Goal: Task Accomplishment & Management: Use online tool/utility

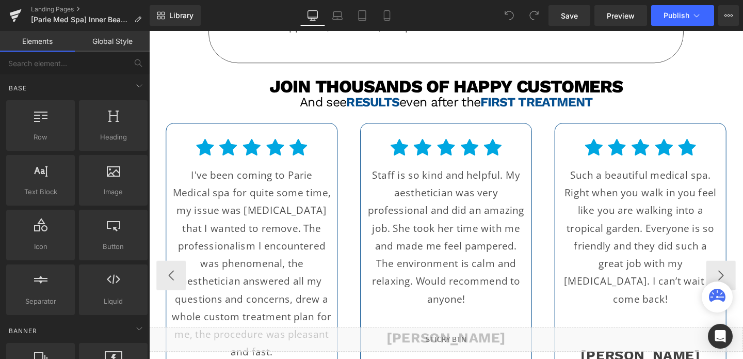
scroll to position [1785, 0]
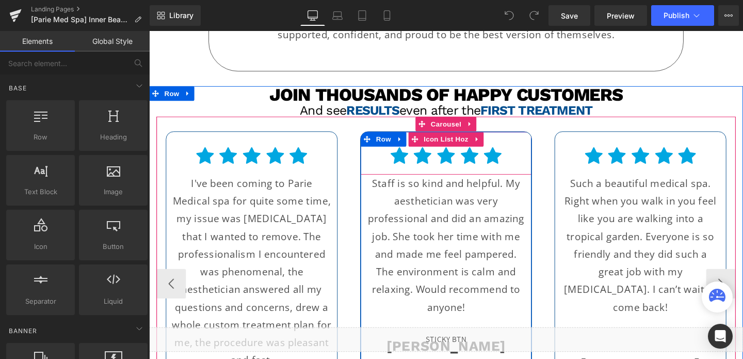
click at [518, 152] on ul "Icon Icon Icon Icon Icon" at bounding box center [460, 166] width 179 height 29
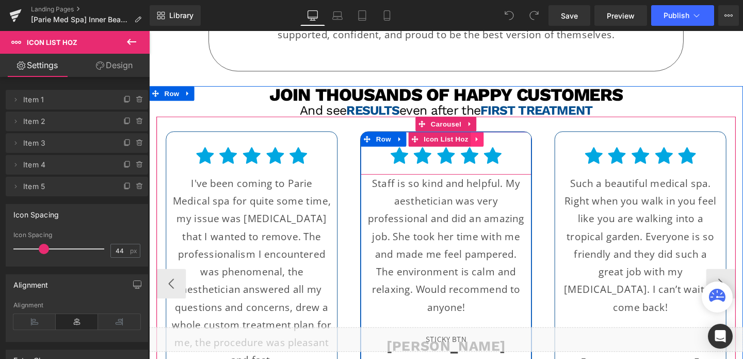
click at [491, 140] on icon at bounding box center [494, 144] width 7 height 8
click at [473, 141] on icon at bounding box center [473, 144] width 7 height 7
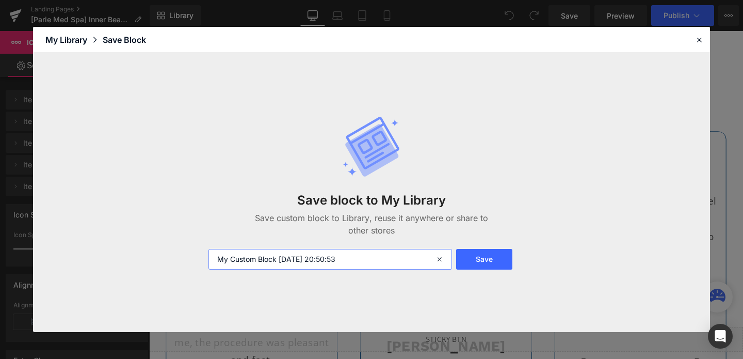
click at [351, 257] on input "My Custom Block 2025-08-21 20:50:53" at bounding box center [329, 259] width 243 height 21
type input "icon list"
click at [485, 263] on button "Save" at bounding box center [484, 259] width 56 height 21
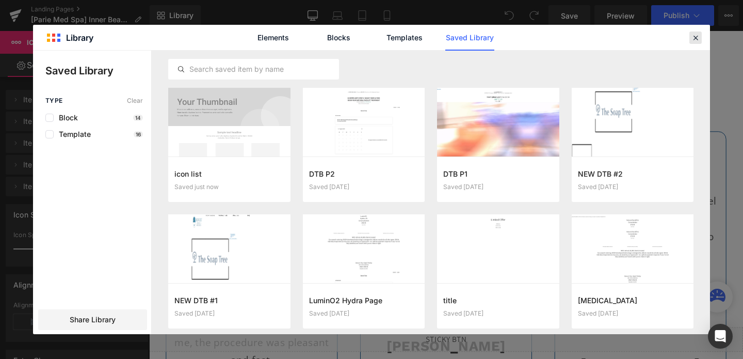
click at [695, 39] on icon at bounding box center [695, 37] width 9 height 9
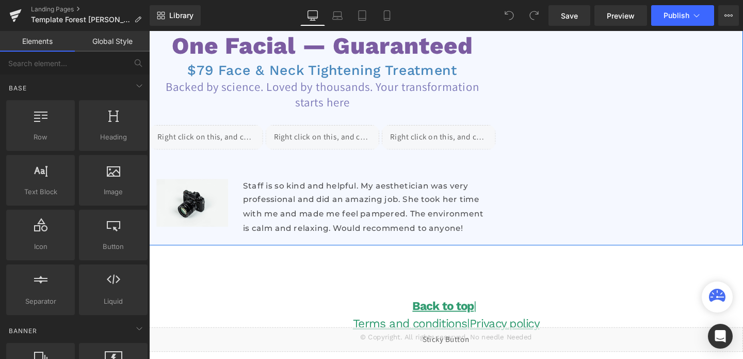
scroll to position [106, 0]
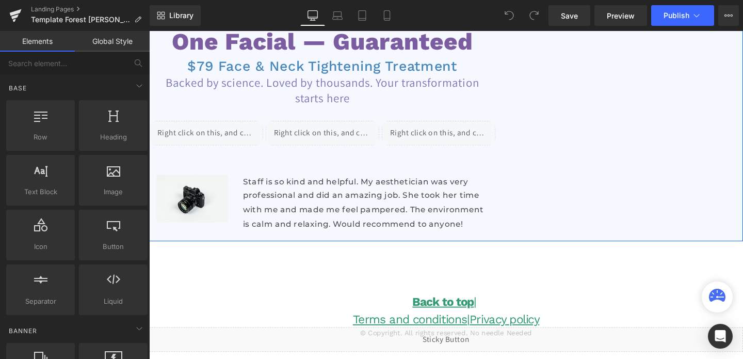
click at [299, 225] on p "Staff is so kind and helpful. My aesthetician was very professional and did an …" at bounding box center [376, 211] width 257 height 59
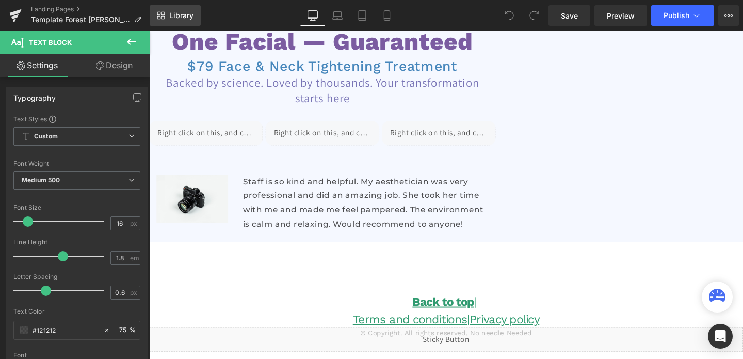
click at [183, 19] on span "Library" at bounding box center [181, 15] width 24 height 9
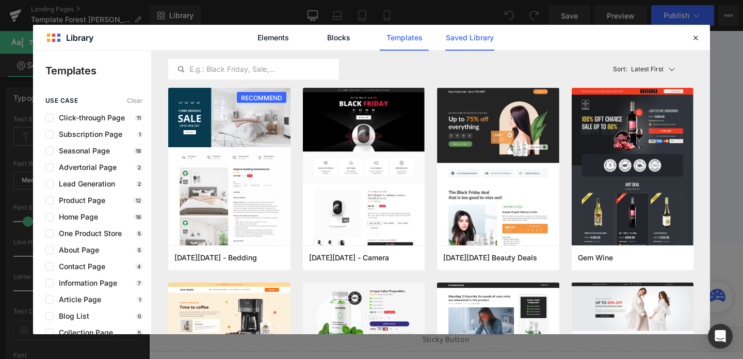
click at [456, 38] on link "Saved Library" at bounding box center [469, 38] width 49 height 26
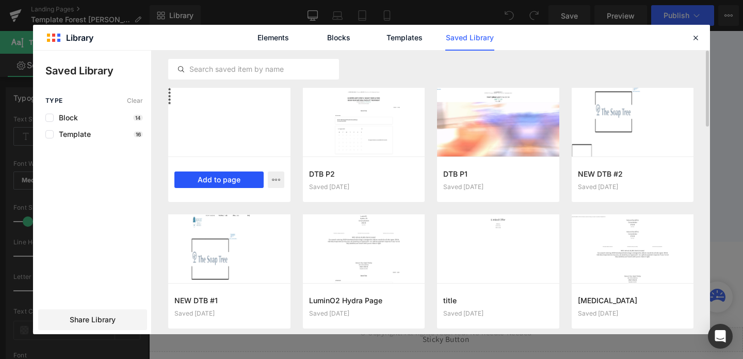
click at [210, 180] on button "Add to page" at bounding box center [218, 179] width 89 height 17
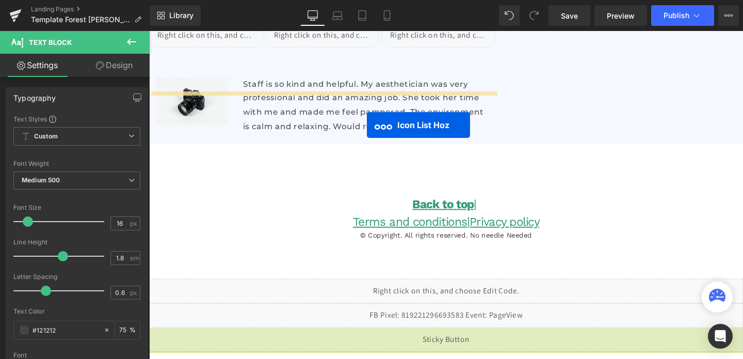
scroll to position [178, 0]
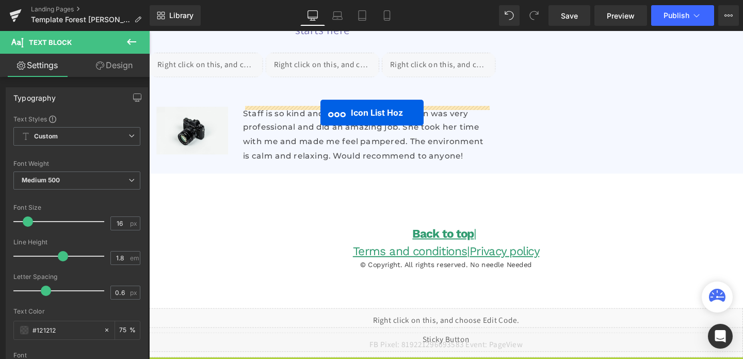
drag, startPoint x: 427, startPoint y: 185, endPoint x: 329, endPoint y: 117, distance: 119.6
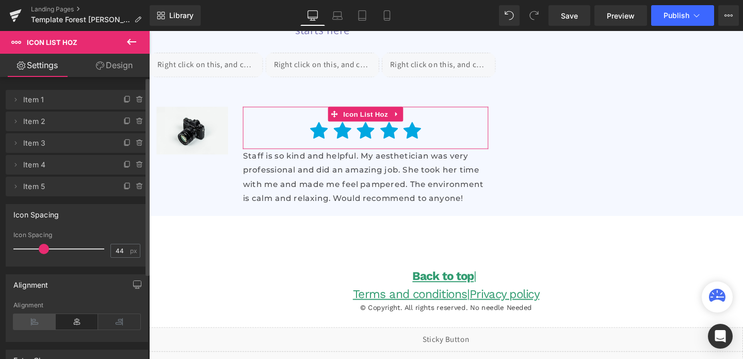
click at [31, 319] on icon at bounding box center [34, 321] width 42 height 15
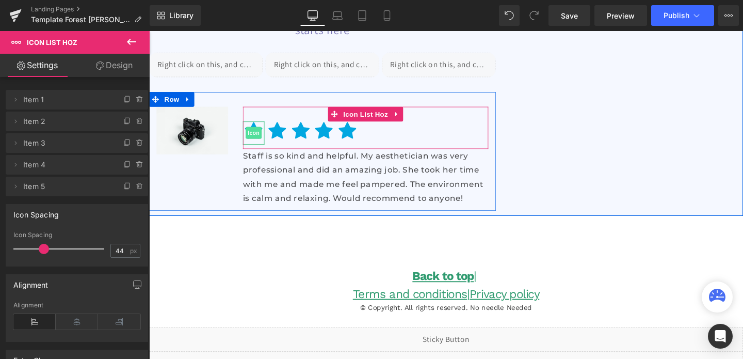
click at [261, 138] on span "Icon" at bounding box center [259, 138] width 17 height 12
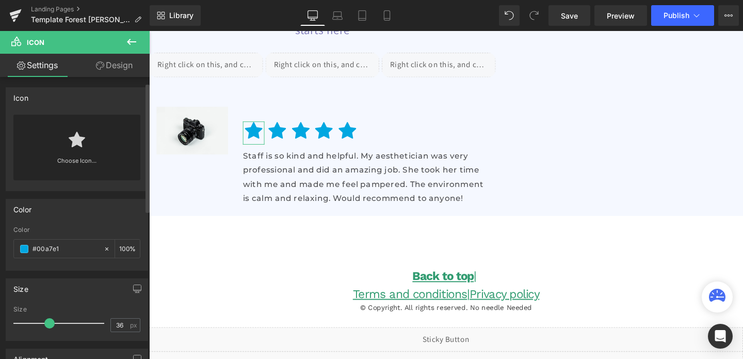
scroll to position [18, 0]
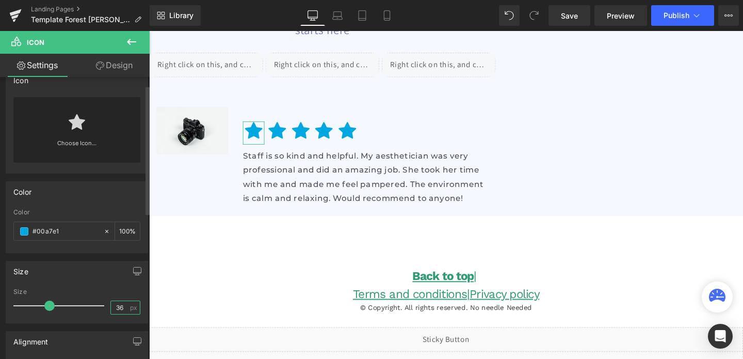
click at [116, 305] on input "36" at bounding box center [120, 307] width 18 height 13
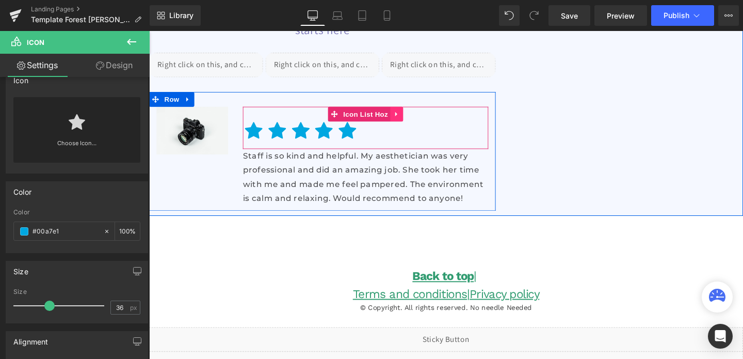
click at [410, 118] on icon at bounding box center [409, 118] width 7 height 8
click at [416, 118] on icon at bounding box center [416, 118] width 7 height 8
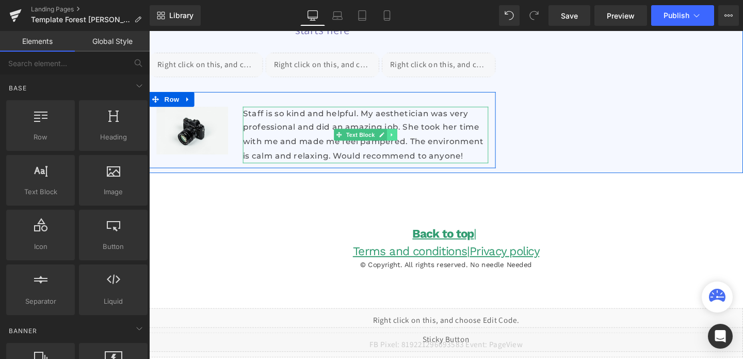
click at [405, 141] on icon at bounding box center [404, 140] width 6 height 6
click at [397, 140] on icon at bounding box center [399, 140] width 6 height 6
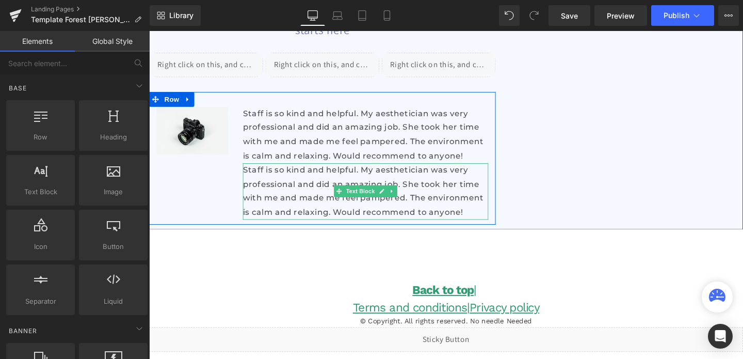
click at [333, 217] on p "Staff is so kind and helpful. My aesthetician was very professional and did an …" at bounding box center [376, 199] width 257 height 59
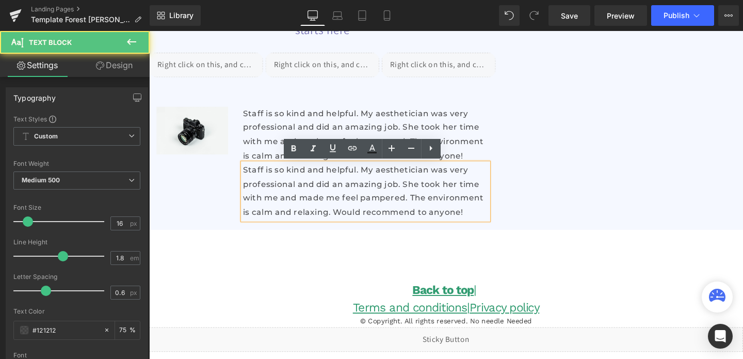
click at [333, 217] on p "Staff is so kind and helpful. My aesthetician was very professional and did an …" at bounding box center [376, 199] width 257 height 59
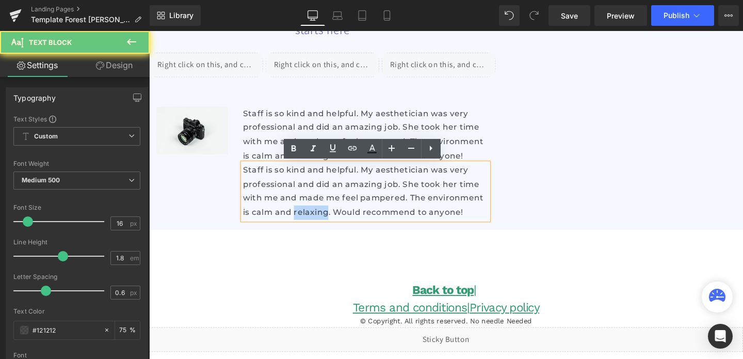
click at [333, 217] on p "Staff is so kind and helpful. My aesthetician was very professional and did an …" at bounding box center [376, 199] width 257 height 59
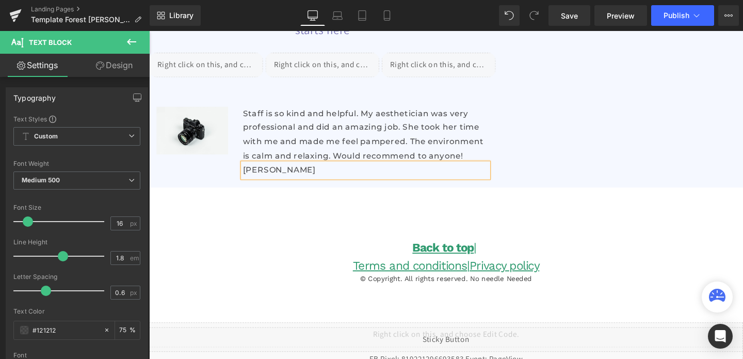
click at [267, 182] on p "[PERSON_NAME]" at bounding box center [376, 177] width 257 height 15
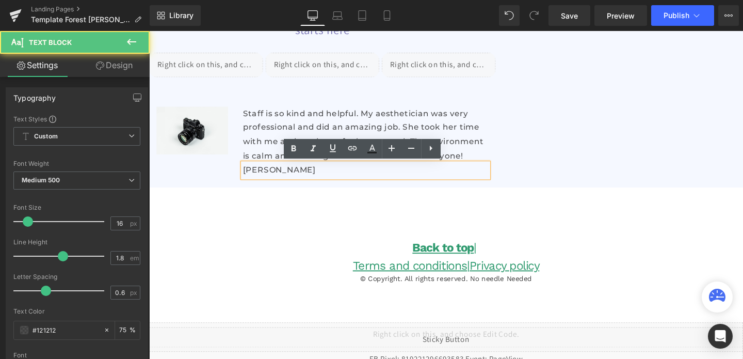
click at [267, 182] on p "[PERSON_NAME]" at bounding box center [376, 177] width 257 height 15
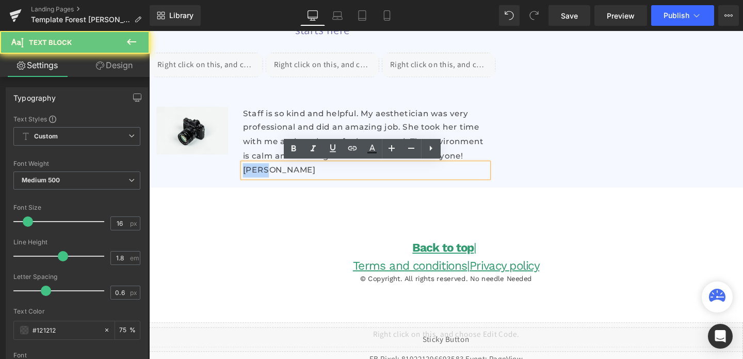
click at [267, 182] on p "[PERSON_NAME]" at bounding box center [376, 177] width 257 height 15
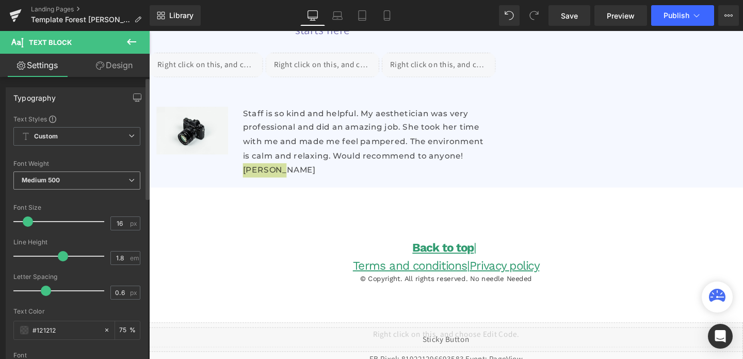
click at [62, 182] on span "Medium 500" at bounding box center [76, 180] width 127 height 18
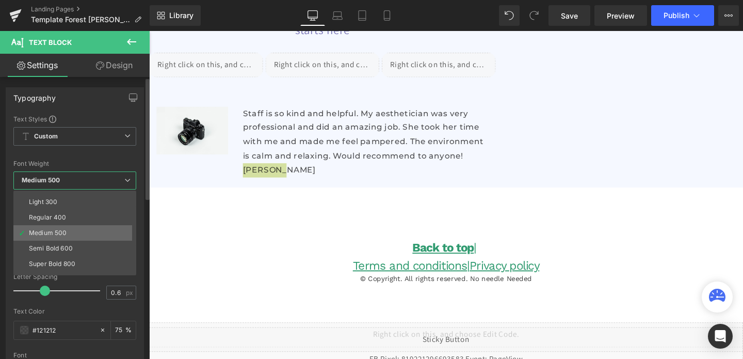
scroll to position [28, 0]
click at [57, 251] on li "Semi Bold 600" at bounding box center [76, 246] width 127 height 15
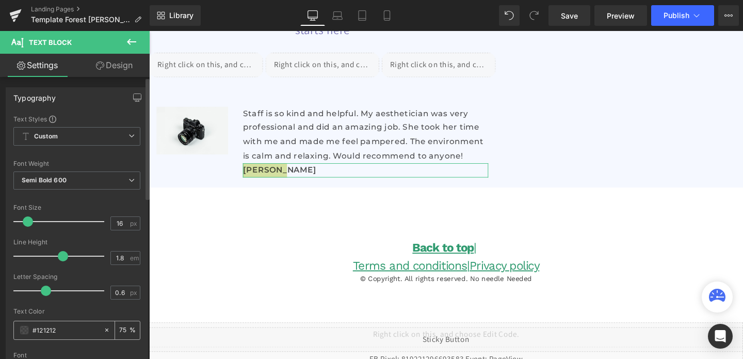
click at [69, 330] on input "#121212" at bounding box center [65, 329] width 66 height 11
paste input "7b5ca1"
type input "7b5ca1"
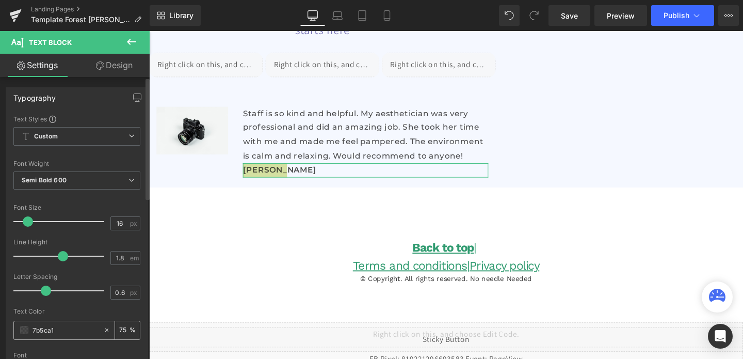
type input "100"
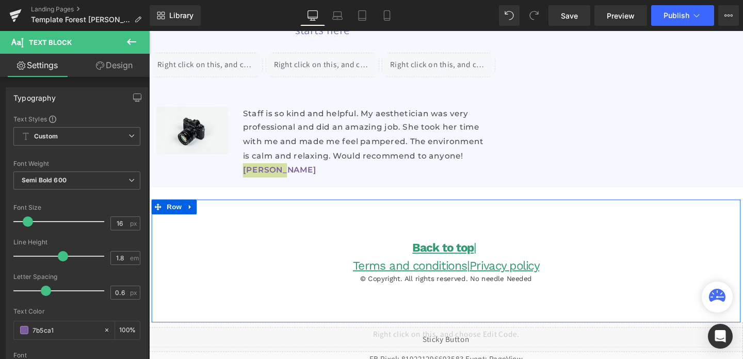
click at [232, 229] on div "Back to top | Terms and conditions | Privacy policy Heading © Copyright. All ri…" at bounding box center [461, 252] width 619 height 88
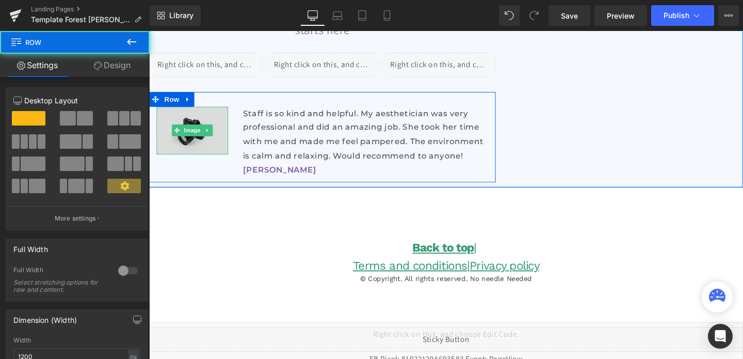
click at [206, 138] on link at bounding box center [210, 135] width 11 height 12
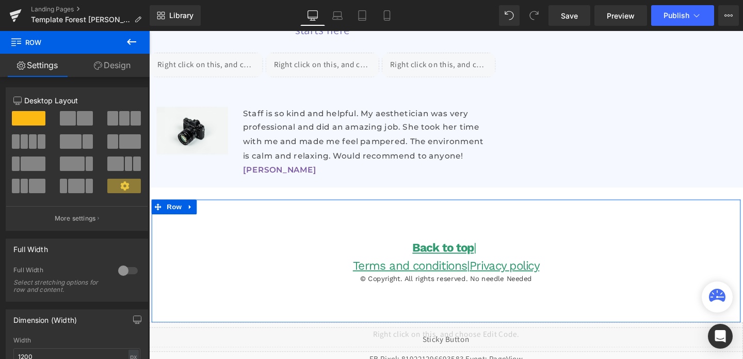
click at [111, 68] on link "Design" at bounding box center [112, 65] width 75 height 23
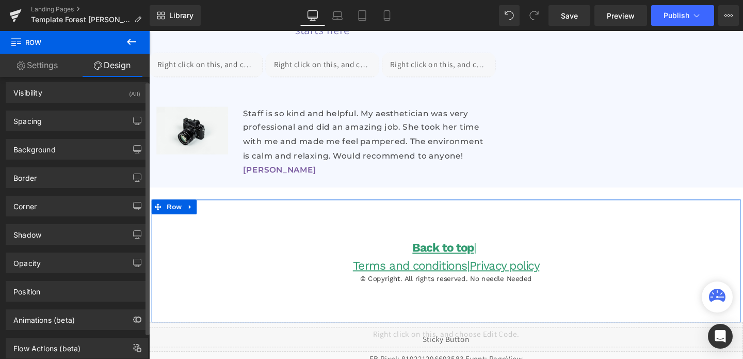
scroll to position [0, 0]
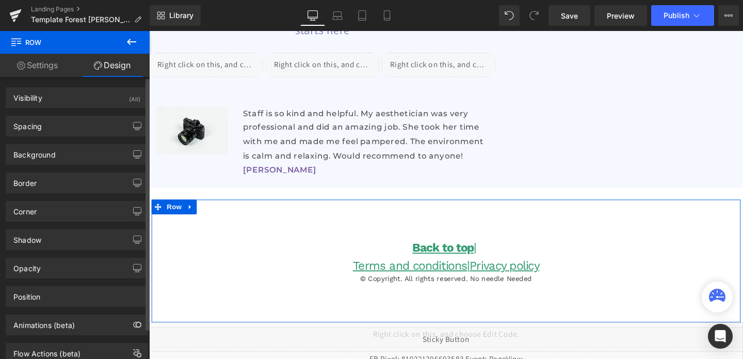
click at [78, 135] on div "Spacing" at bounding box center [76, 126] width 141 height 20
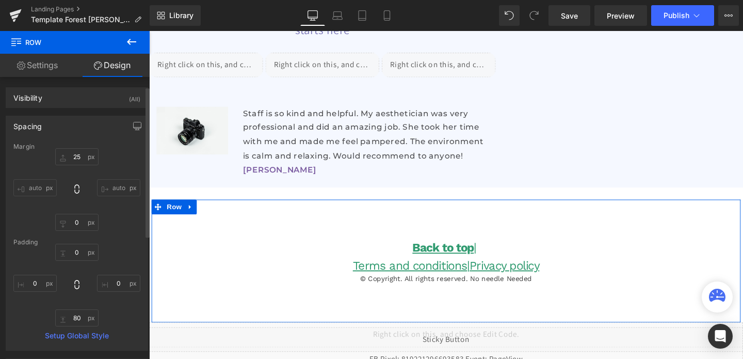
scroll to position [248, 0]
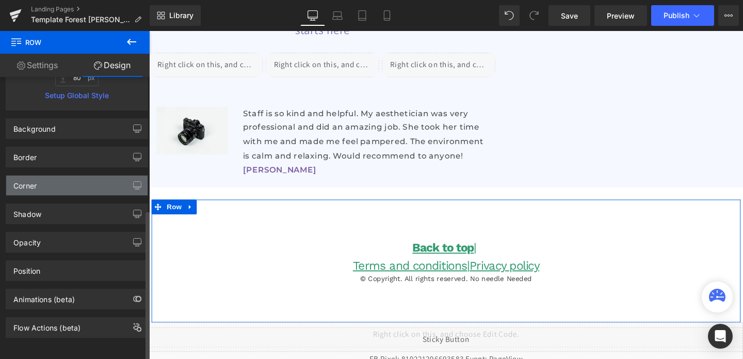
click at [68, 181] on div "Corner" at bounding box center [76, 185] width 141 height 20
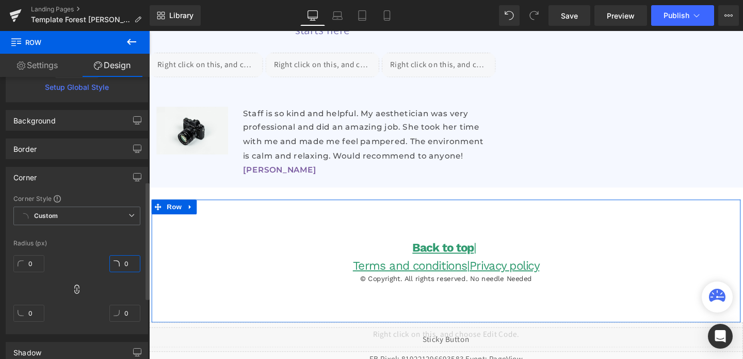
click at [121, 258] on input "0" at bounding box center [124, 263] width 31 height 17
type input "6"
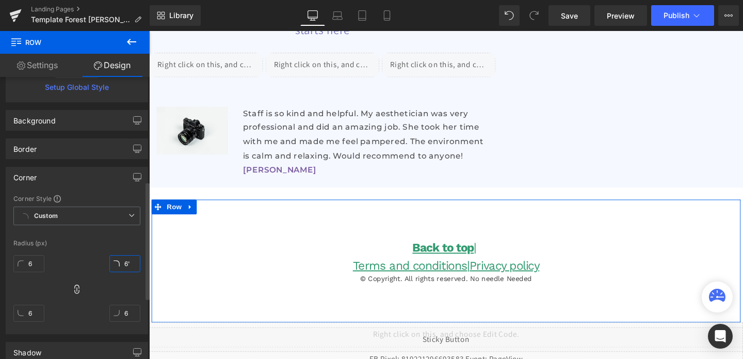
type input "6"
type input "1"
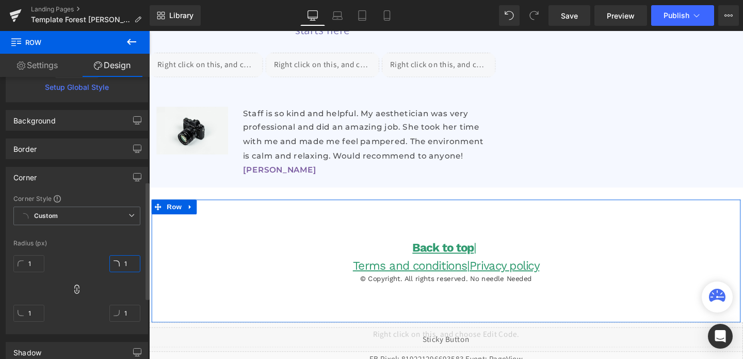
type input "16"
type input "160"
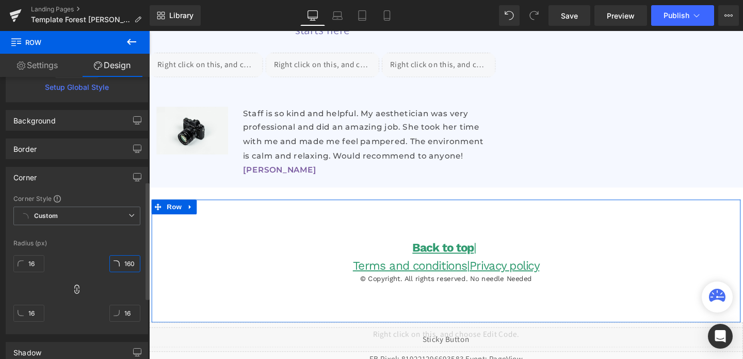
type input "160"
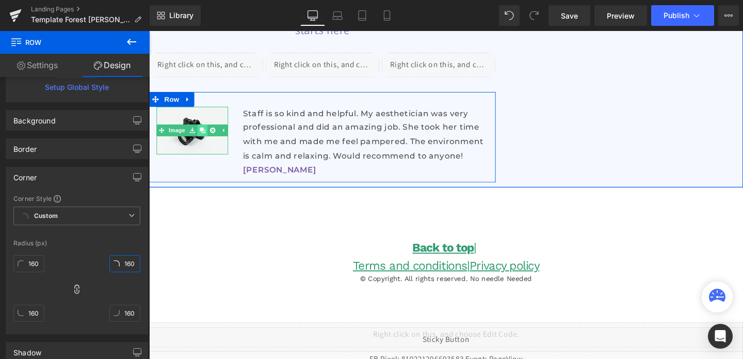
type input "160"
click at [202, 135] on icon at bounding box center [205, 136] width 6 height 6
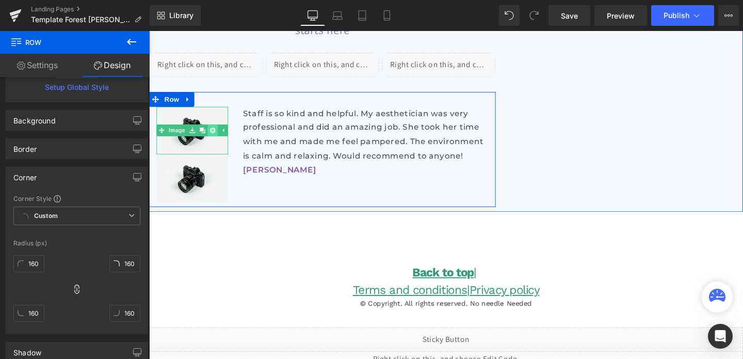
click at [213, 135] on icon at bounding box center [216, 136] width 6 height 6
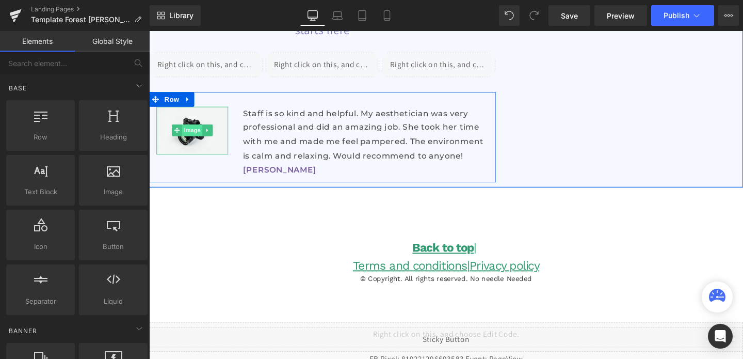
click at [185, 136] on span "Image" at bounding box center [195, 135] width 22 height 12
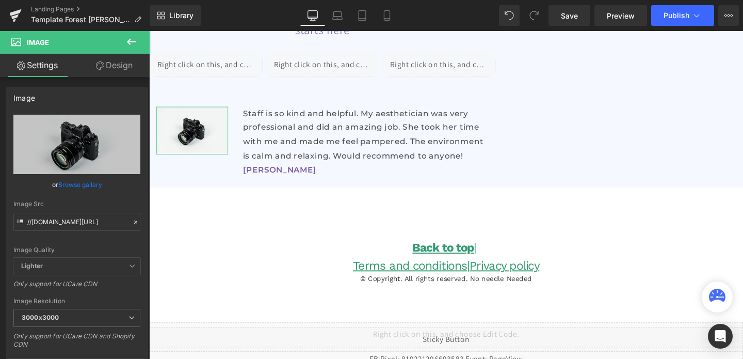
click at [108, 74] on link "Design" at bounding box center [114, 65] width 75 height 23
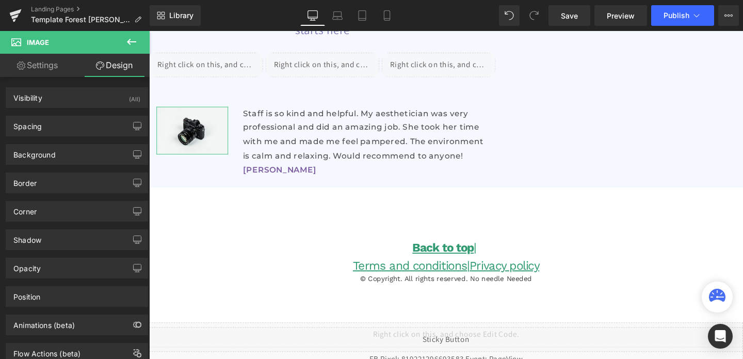
click at [50, 74] on link "Settings" at bounding box center [37, 65] width 75 height 23
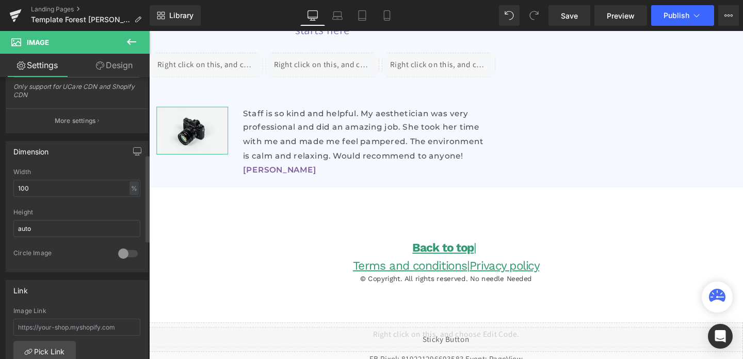
scroll to position [244, 0]
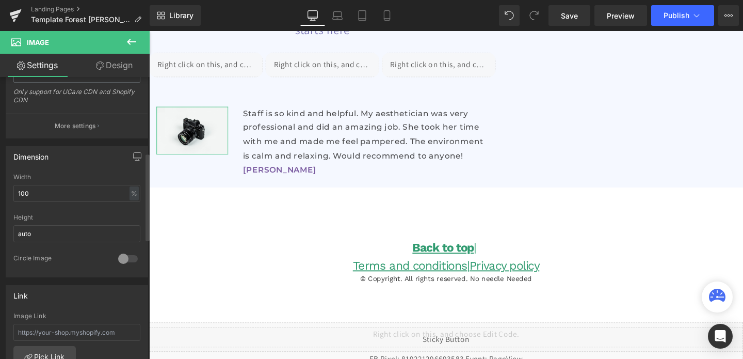
click at [128, 258] on div at bounding box center [128, 258] width 25 height 17
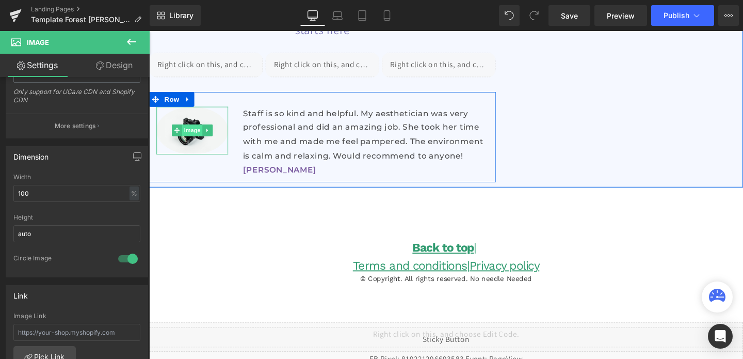
click at [191, 136] on span "Image" at bounding box center [195, 135] width 22 height 12
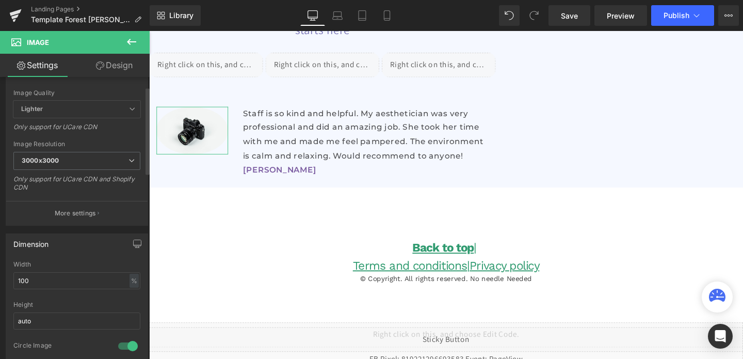
scroll to position [0, 0]
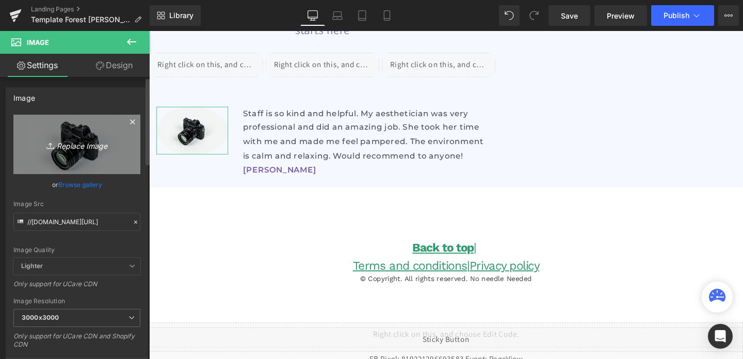
click at [84, 153] on link "Replace Image" at bounding box center [76, 144] width 127 height 59
type input "C:\fakepath\Screenshot 2025-08-21 at 8.54.23 p.m..png"
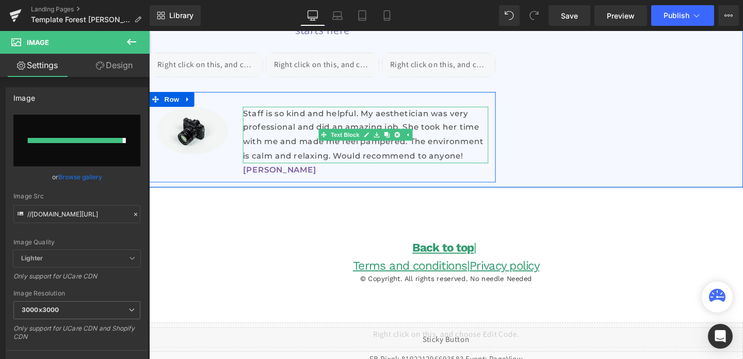
type input "https://ucarecdn.com/eccf7eb6-6f5b-4cf0-9f07-a4617b185db1/-/format/auto/-/previ…"
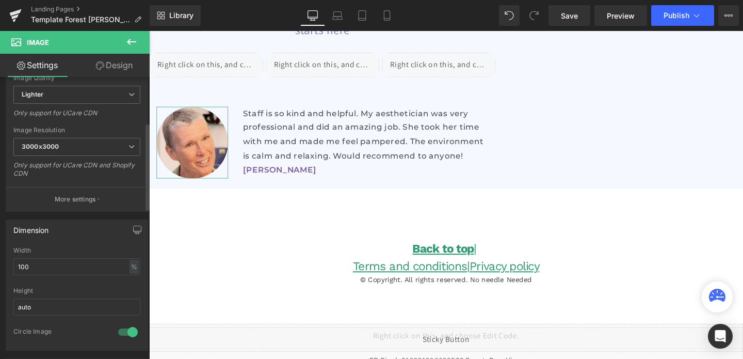
scroll to position [180, 0]
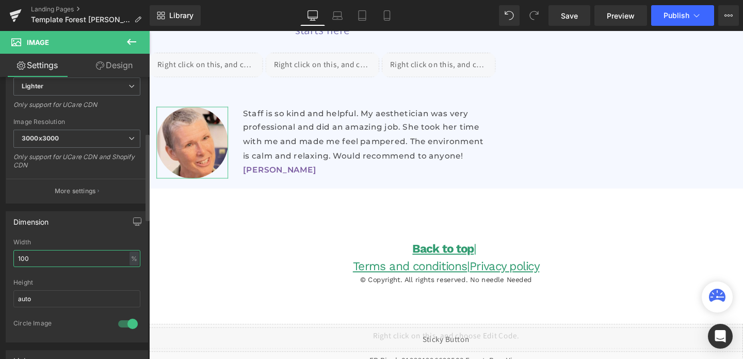
click at [51, 255] on input "100" at bounding box center [76, 258] width 127 height 17
type input "70"
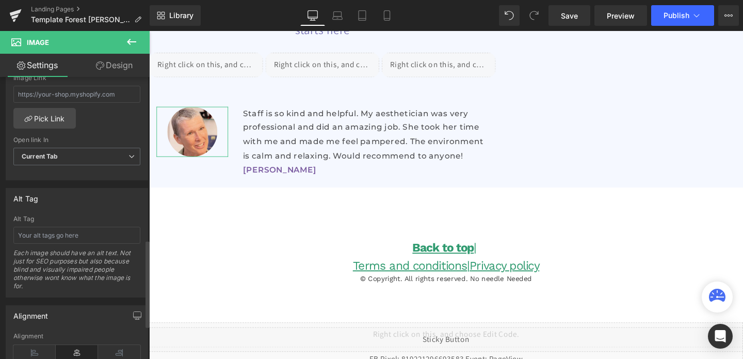
scroll to position [634, 0]
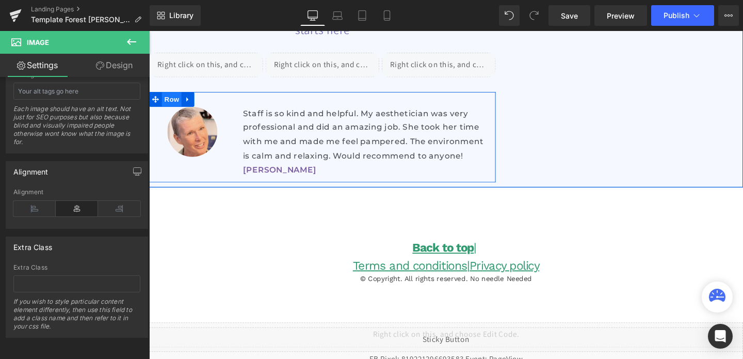
click at [173, 103] on span "Row" at bounding box center [172, 102] width 21 height 15
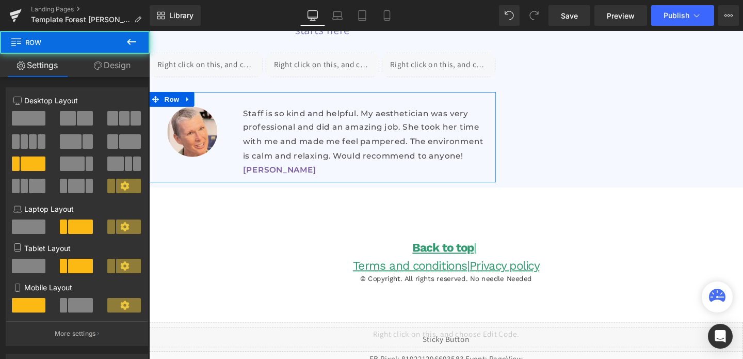
click at [109, 66] on link "Design" at bounding box center [112, 65] width 75 height 23
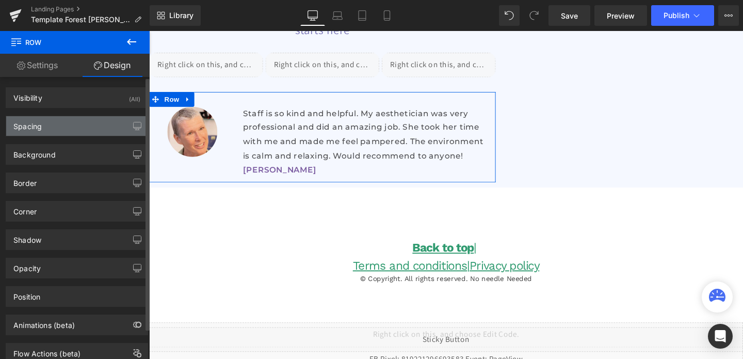
click at [52, 123] on div "Spacing" at bounding box center [76, 126] width 141 height 20
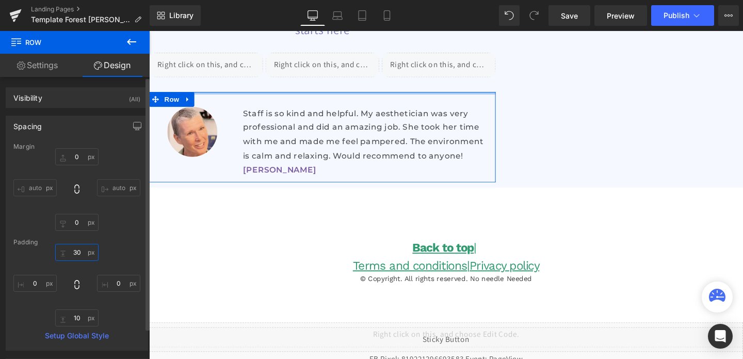
click at [76, 253] on input "30" at bounding box center [76, 251] width 43 height 17
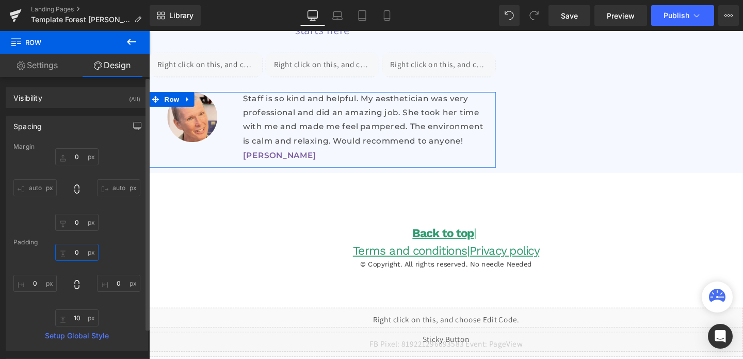
type input "0"
click at [79, 326] on div "Margin 0px 0 auto auto 0px 0 auto auto Padding 0 0 0px 0 10px 10 0px 0 Setup Gl…" at bounding box center [76, 246] width 141 height 207
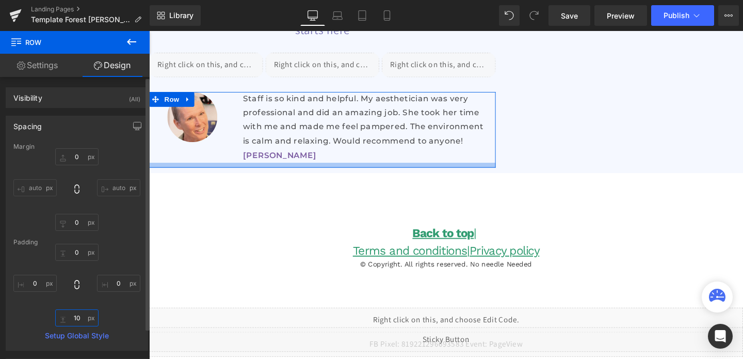
click at [76, 320] on input "10" at bounding box center [76, 317] width 43 height 17
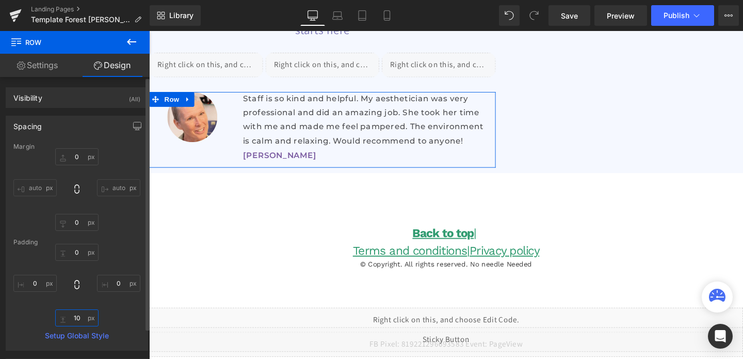
type input "0"
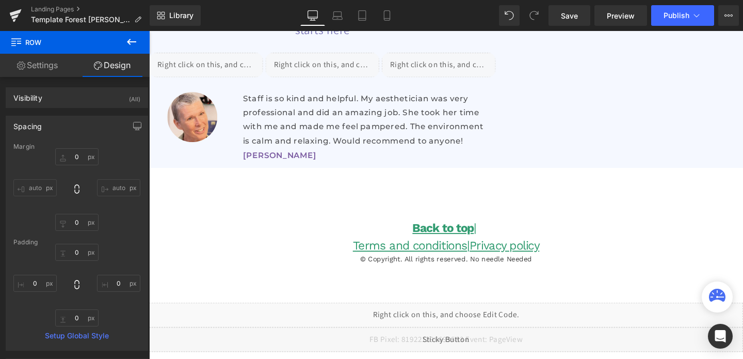
click at [131, 42] on icon at bounding box center [131, 42] width 9 height 6
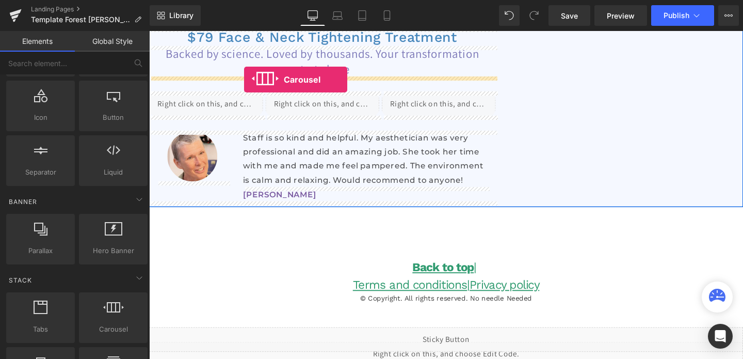
scroll to position [116, 0]
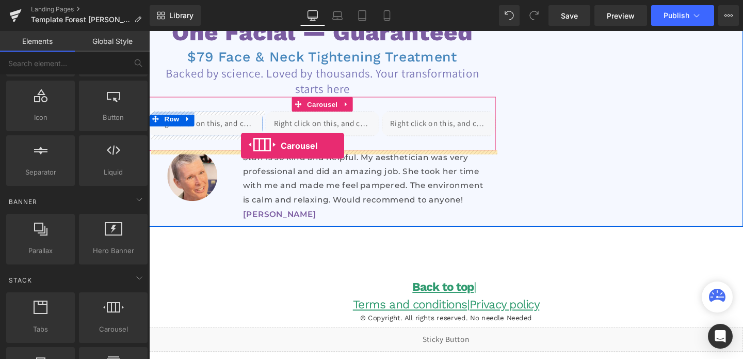
drag, startPoint x: 254, startPoint y: 344, endPoint x: 246, endPoint y: 151, distance: 192.6
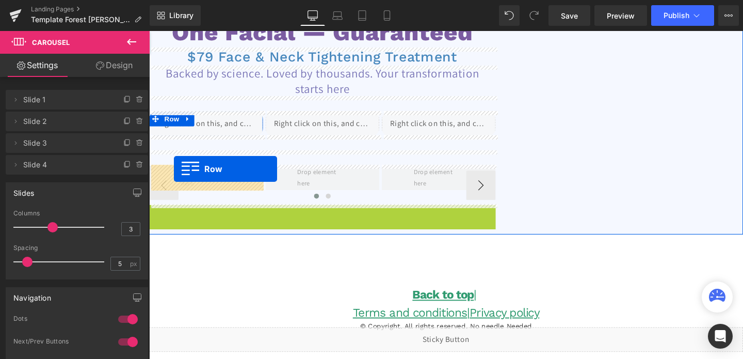
drag, startPoint x: 154, startPoint y: 220, endPoint x: 175, endPoint y: 175, distance: 49.1
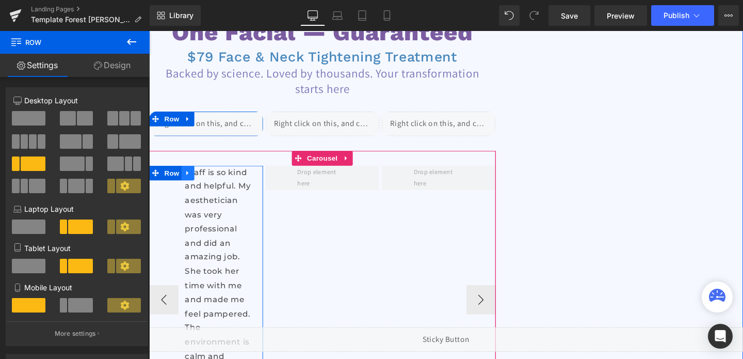
click at [193, 181] on icon at bounding box center [189, 180] width 7 height 8
click at [205, 177] on icon at bounding box center [203, 179] width 7 height 7
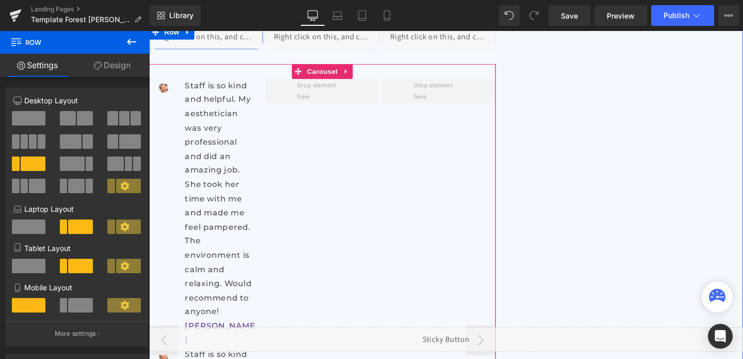
scroll to position [155, 0]
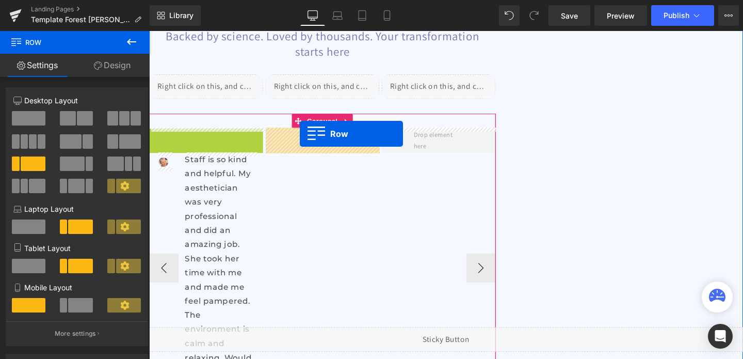
drag, startPoint x: 156, startPoint y: 139, endPoint x: 307, endPoint y: 139, distance: 151.7
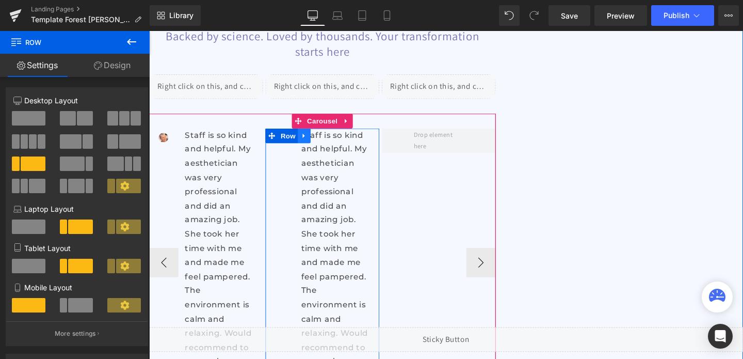
click at [310, 139] on icon at bounding box center [311, 141] width 7 height 8
click at [327, 139] on icon at bounding box center [325, 140] width 7 height 7
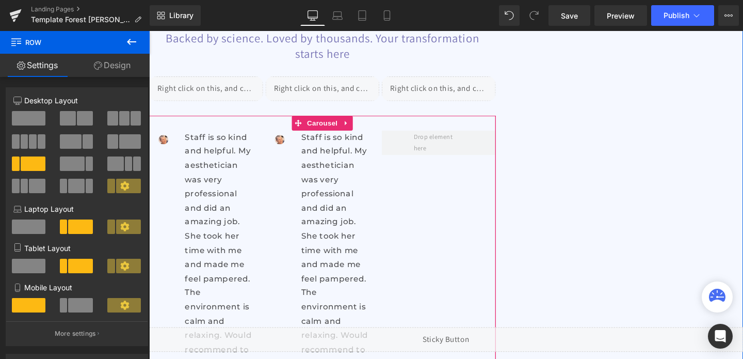
scroll to position [131, 0]
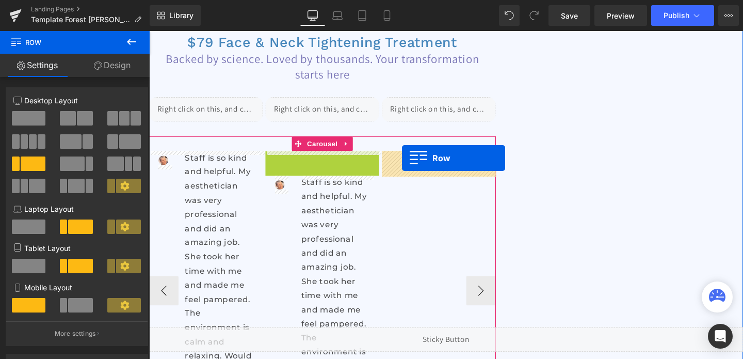
drag, startPoint x: 277, startPoint y: 165, endPoint x: 415, endPoint y: 165, distance: 137.7
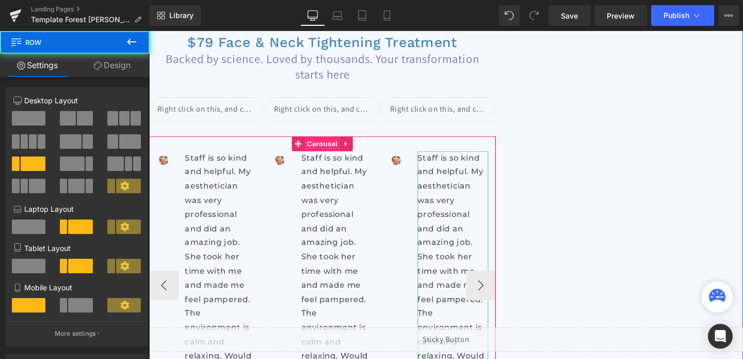
click at [324, 151] on span "Carousel" at bounding box center [331, 149] width 37 height 15
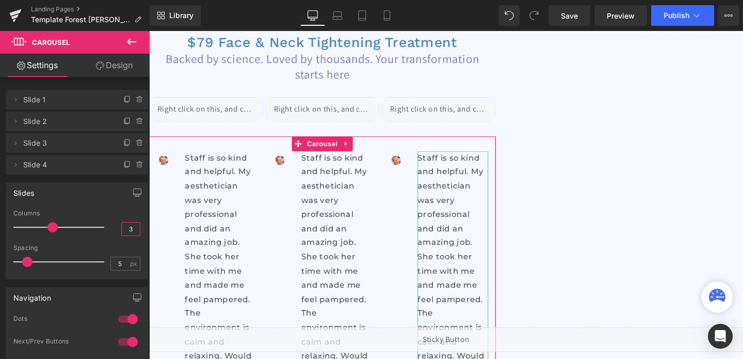
click at [125, 222] on input "3" at bounding box center [131, 228] width 18 height 13
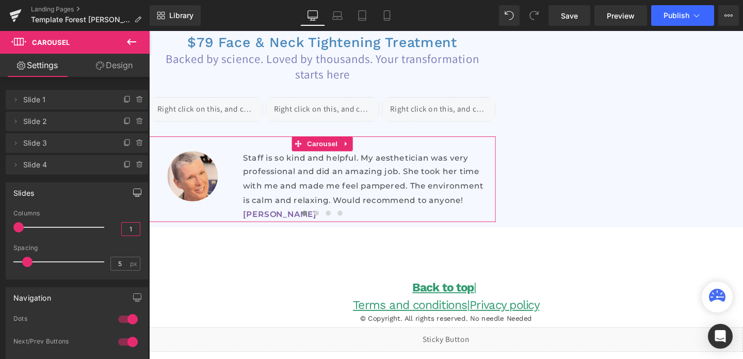
type input "1"
click at [133, 193] on icon "button" at bounding box center [137, 192] width 8 height 8
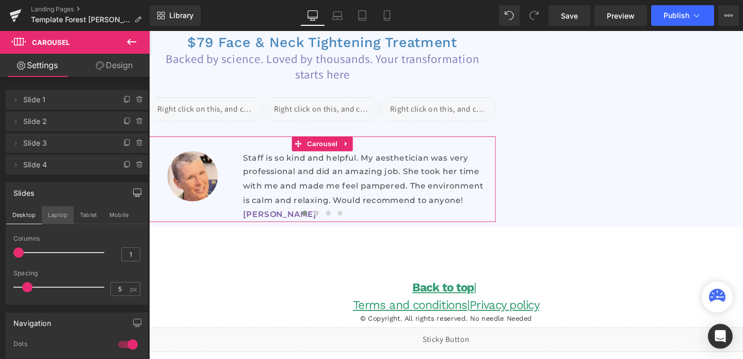
click at [49, 215] on button "Laptop" at bounding box center [58, 215] width 32 height 18
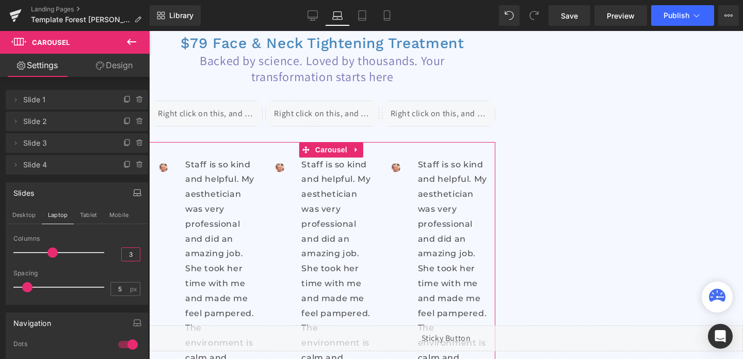
click at [128, 250] on input "3" at bounding box center [131, 254] width 18 height 13
type input "1"
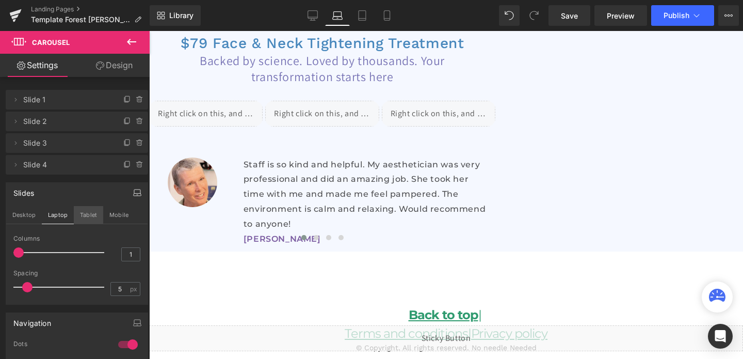
click at [91, 214] on button "Tablet" at bounding box center [88, 215] width 29 height 18
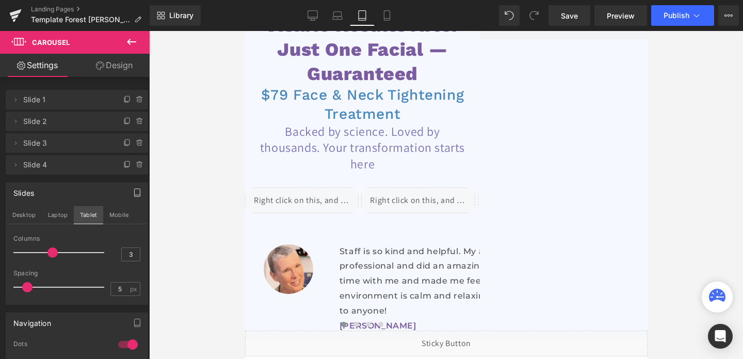
scroll to position [218, 0]
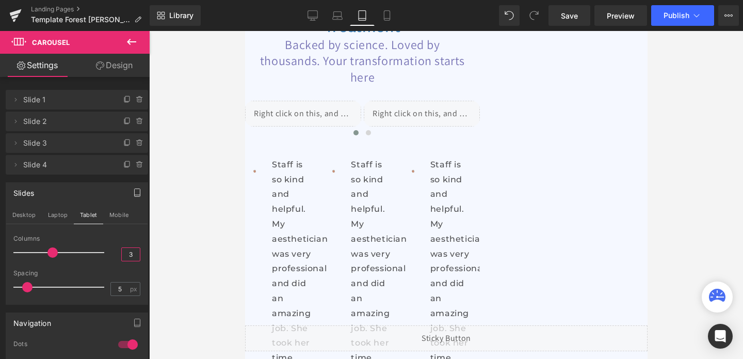
click at [133, 256] on input "3" at bounding box center [131, 254] width 18 height 13
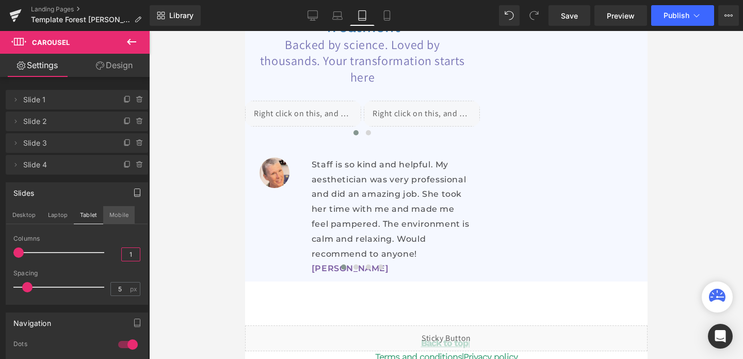
type input "1"
click at [120, 210] on button "Mobile" at bounding box center [118, 215] width 31 height 18
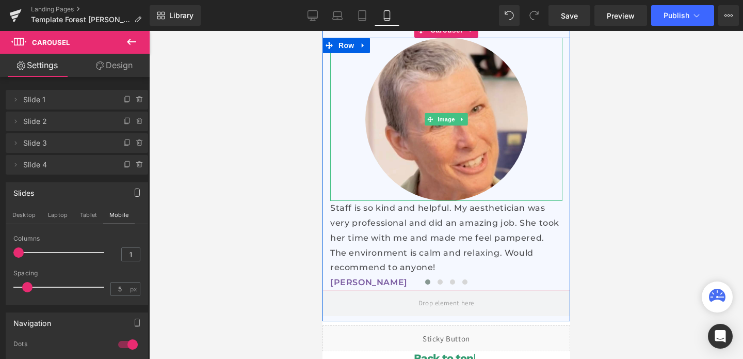
scroll to position [306, 0]
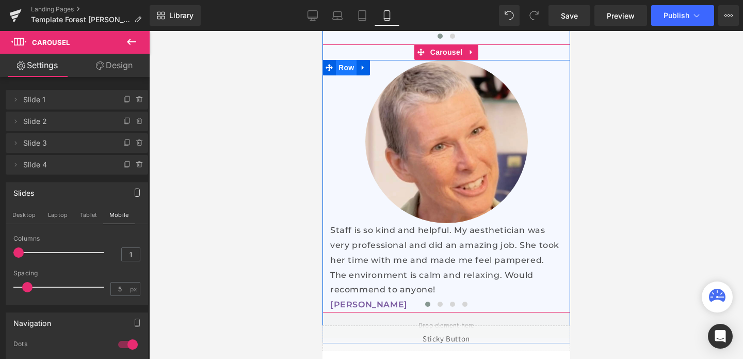
click at [344, 75] on span "Row" at bounding box center [345, 67] width 21 height 15
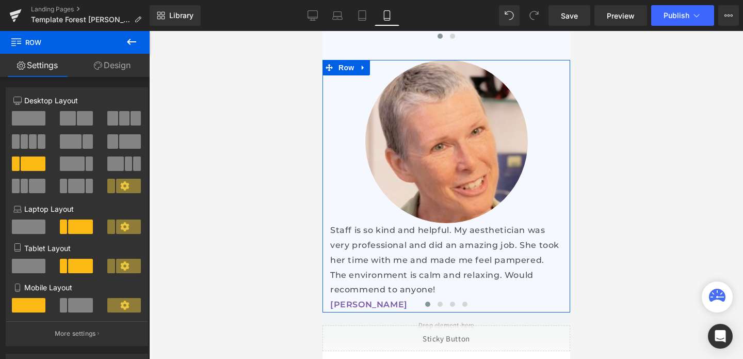
click at [74, 304] on span at bounding box center [80, 305] width 25 height 14
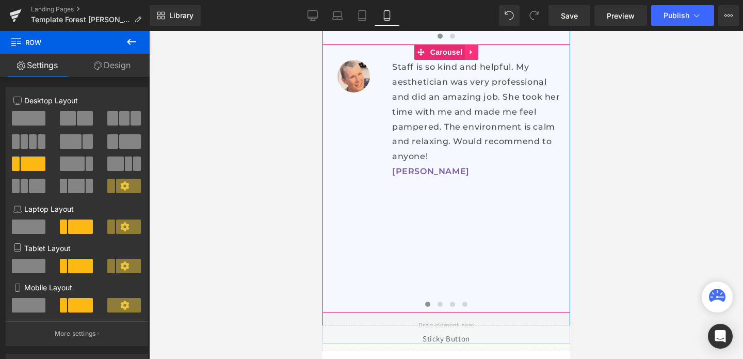
click at [471, 56] on icon at bounding box center [470, 52] width 7 height 8
click at [423, 122] on p "Staff is so kind and helpful. My aesthetician was very professional and did an …" at bounding box center [477, 112] width 170 height 104
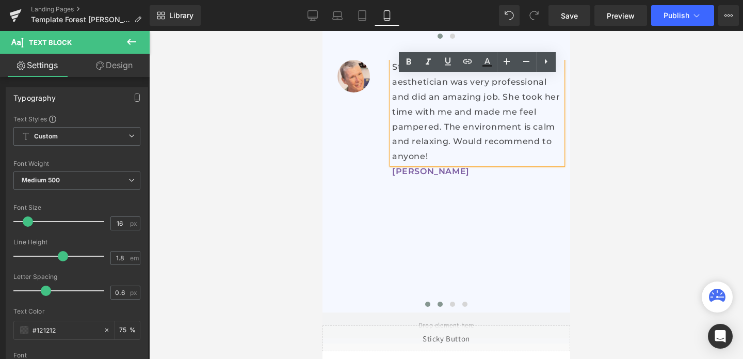
click at [437, 306] on span at bounding box center [439, 303] width 5 height 5
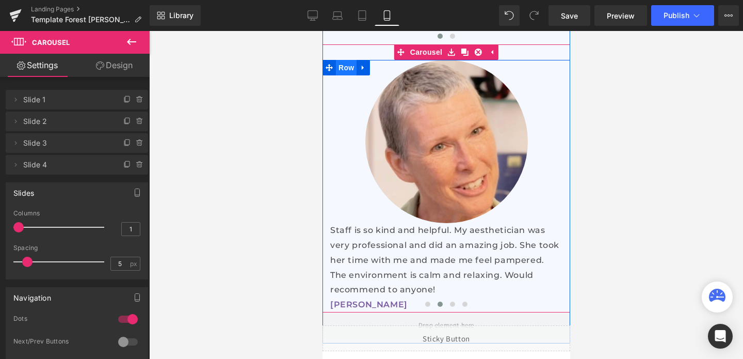
click at [346, 75] on span "Row" at bounding box center [345, 67] width 21 height 15
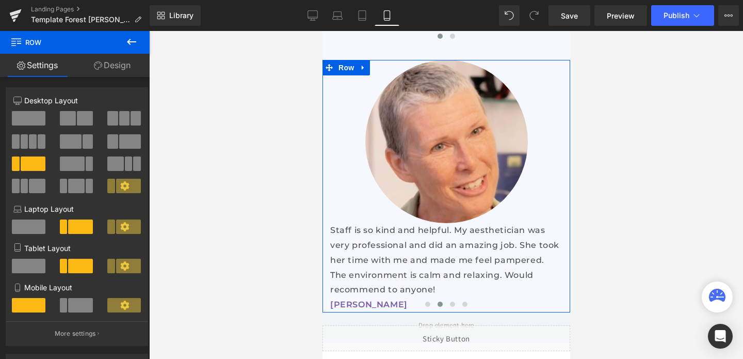
click at [66, 306] on button at bounding box center [77, 305] width 35 height 14
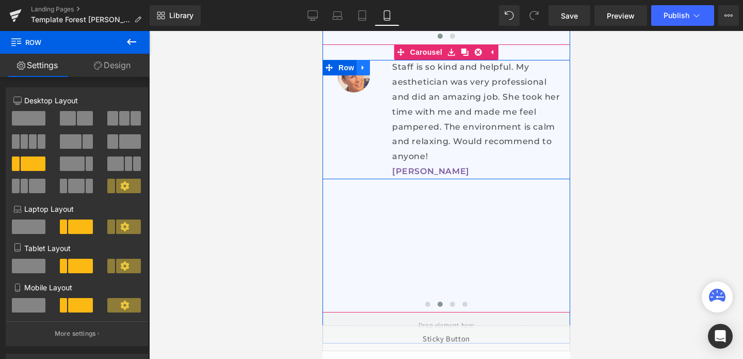
click at [361, 72] on icon at bounding box center [362, 68] width 7 height 8
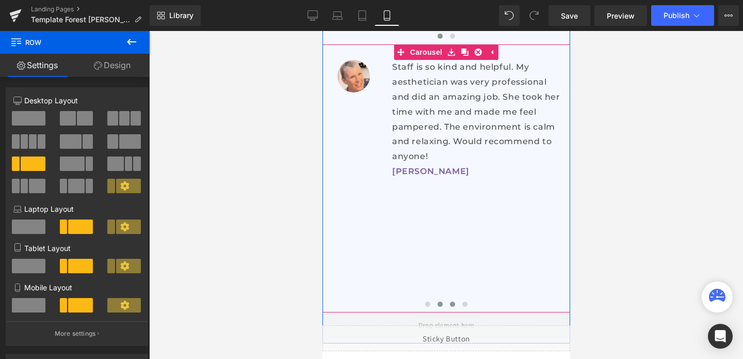
click at [450, 306] on span at bounding box center [451, 303] width 5 height 5
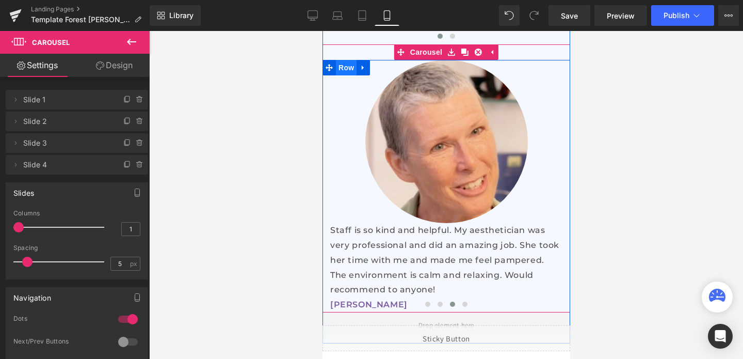
click at [339, 75] on span "Row" at bounding box center [345, 67] width 21 height 15
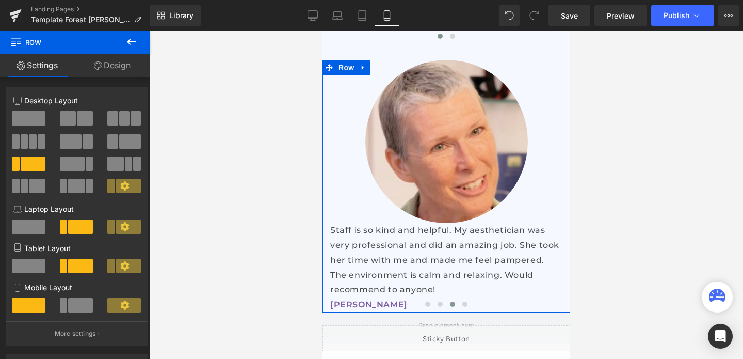
click at [74, 309] on span at bounding box center [80, 305] width 25 height 14
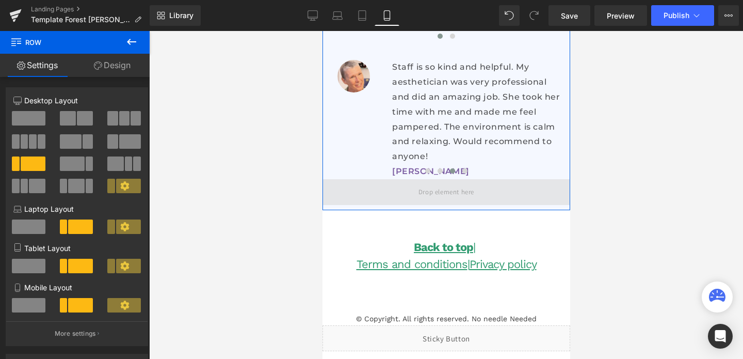
click at [443, 200] on span at bounding box center [445, 191] width 63 height 17
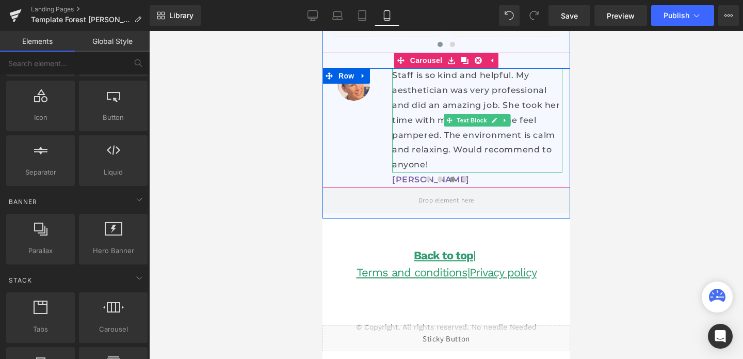
scroll to position [298, 0]
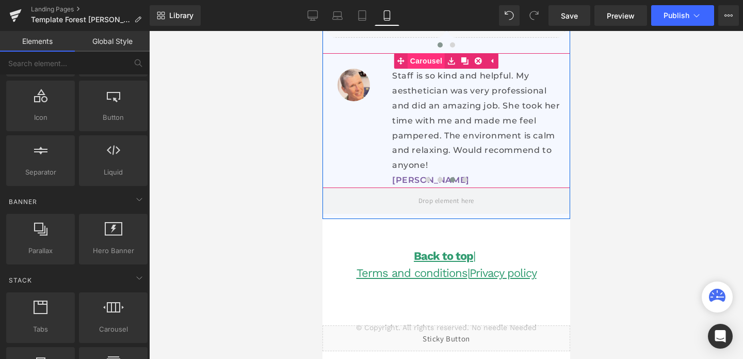
click at [425, 69] on link "Carousel" at bounding box center [419, 60] width 51 height 15
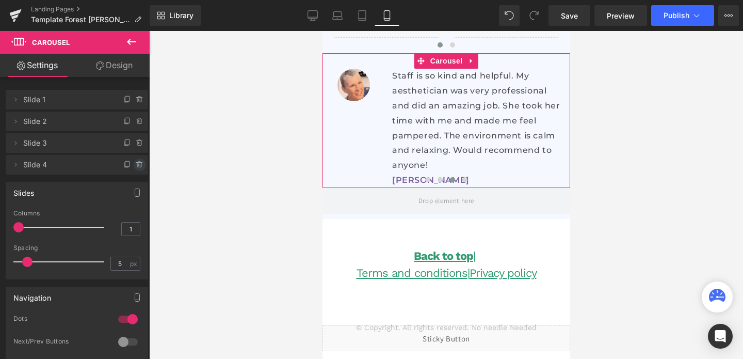
click at [136, 163] on icon at bounding box center [140, 164] width 8 height 8
click at [135, 163] on button "Delete" at bounding box center [128, 164] width 32 height 13
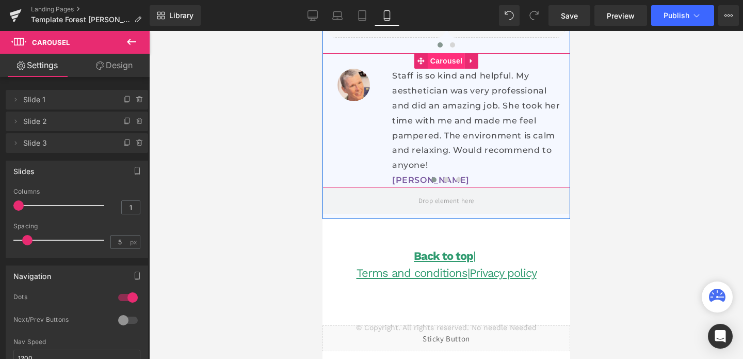
click at [438, 69] on span "Carousel" at bounding box center [445, 60] width 37 height 15
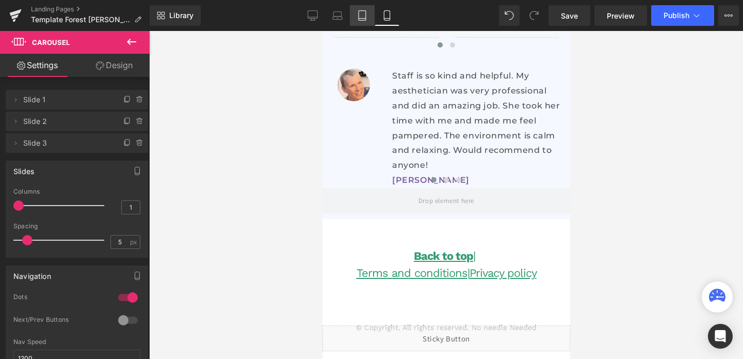
click at [364, 12] on icon at bounding box center [362, 15] width 10 height 10
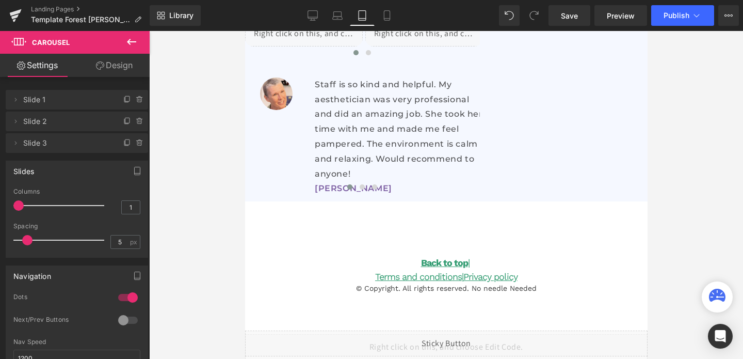
scroll to position [290, 0]
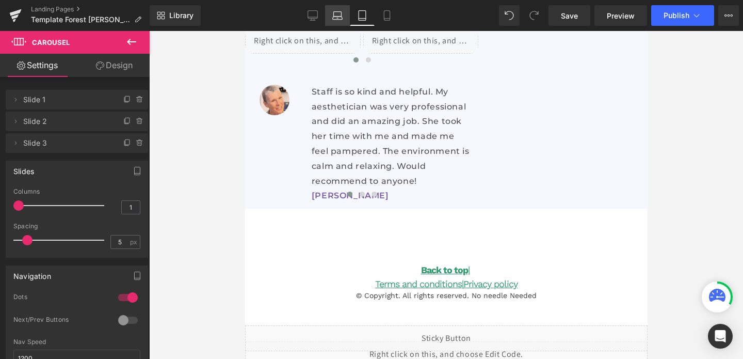
click at [339, 17] on icon at bounding box center [338, 18] width 10 height 3
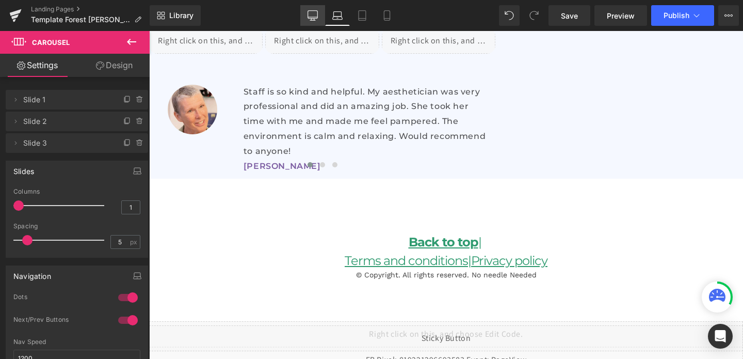
click at [315, 12] on icon at bounding box center [312, 15] width 10 height 10
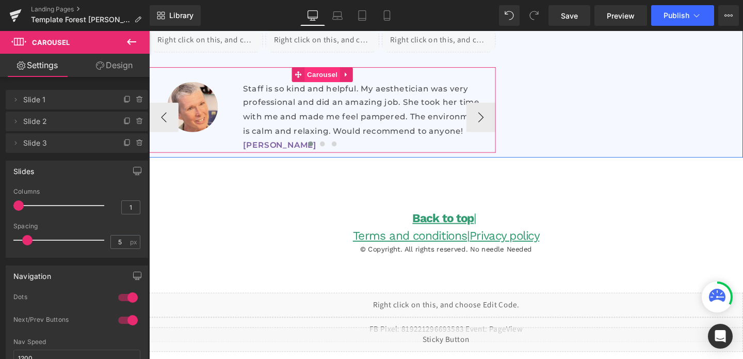
click at [330, 77] on span "Carousel" at bounding box center [331, 76] width 37 height 15
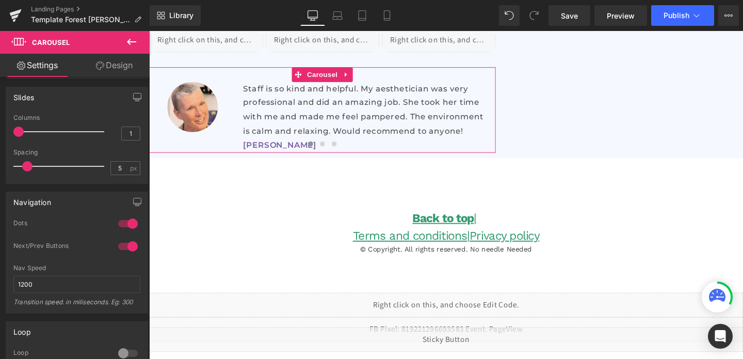
scroll to position [138, 0]
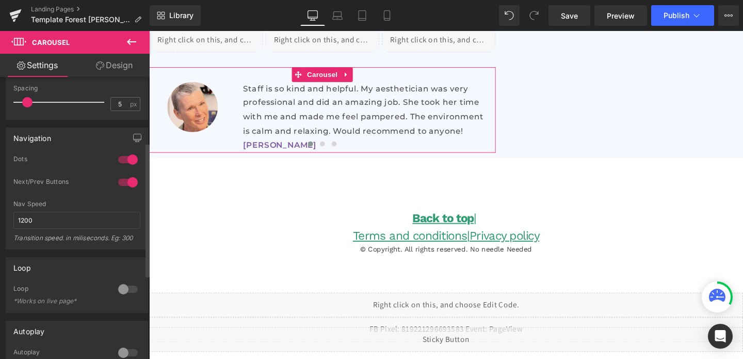
click at [123, 177] on div at bounding box center [128, 182] width 25 height 17
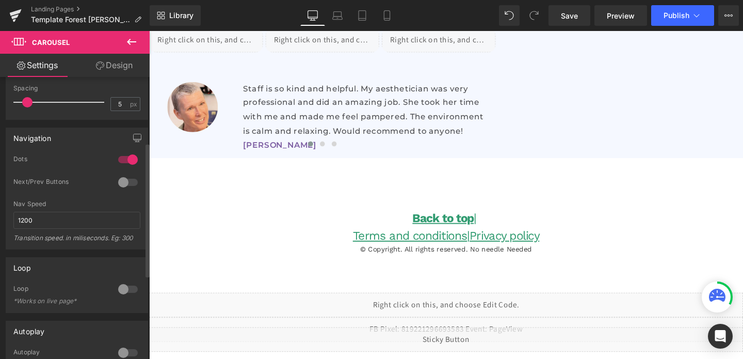
click at [123, 157] on div at bounding box center [128, 159] width 25 height 17
click at [118, 157] on div at bounding box center [128, 159] width 25 height 17
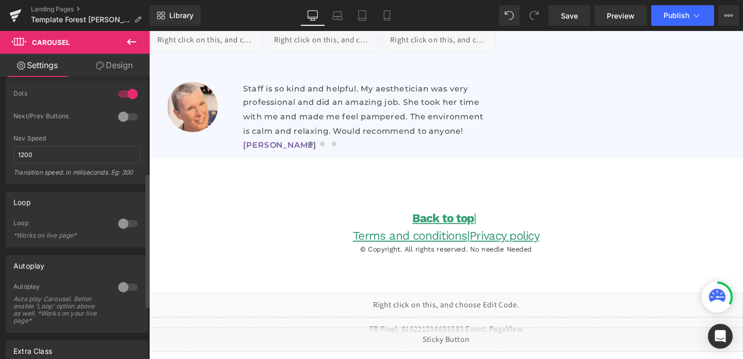
scroll to position [204, 0]
click at [122, 222] on div at bounding box center [128, 223] width 25 height 17
click at [118, 287] on div at bounding box center [128, 286] width 25 height 17
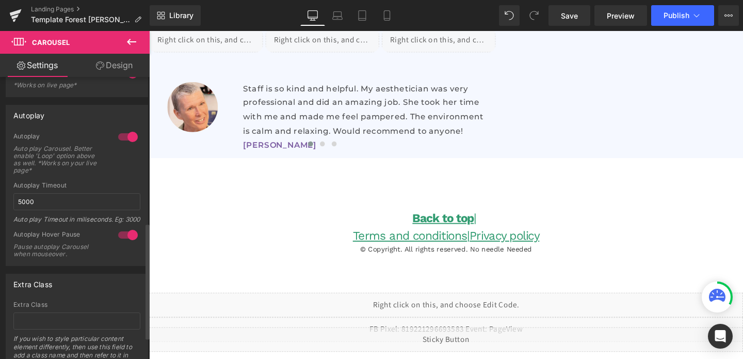
scroll to position [354, 0]
click at [23, 202] on input "5000" at bounding box center [76, 200] width 127 height 17
type input "2000"
click at [301, 171] on div "Liquid Just 3 Spots Left! AI Skin Analysis + Expert Consultation + 60-Min Facia…" at bounding box center [461, 160] width 624 height 666
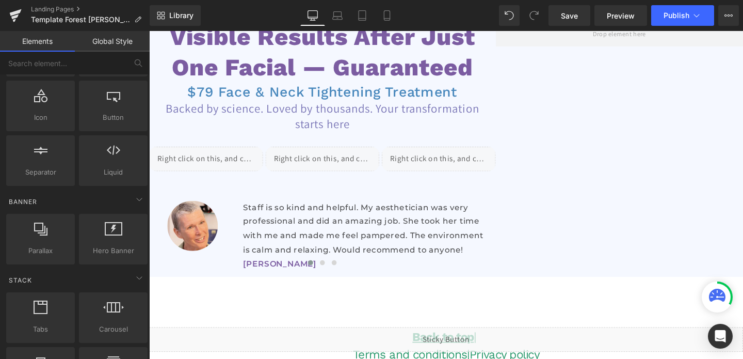
scroll to position [0, 0]
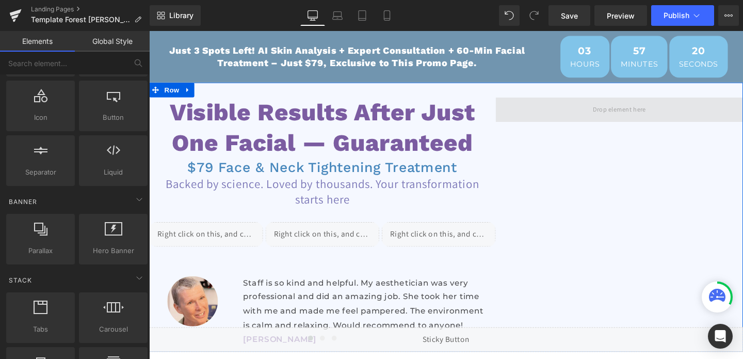
click at [677, 107] on span at bounding box center [643, 114] width 260 height 26
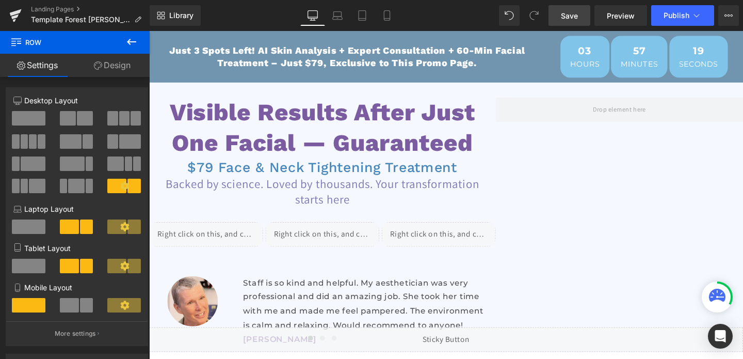
click at [570, 17] on span "Save" at bounding box center [569, 15] width 17 height 11
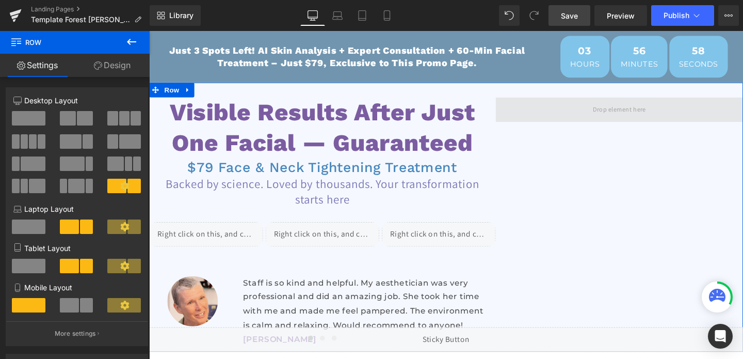
click at [652, 110] on span at bounding box center [643, 113] width 63 height 17
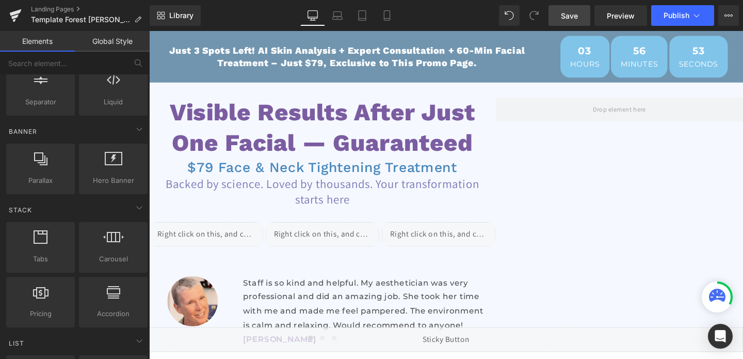
scroll to position [190, 0]
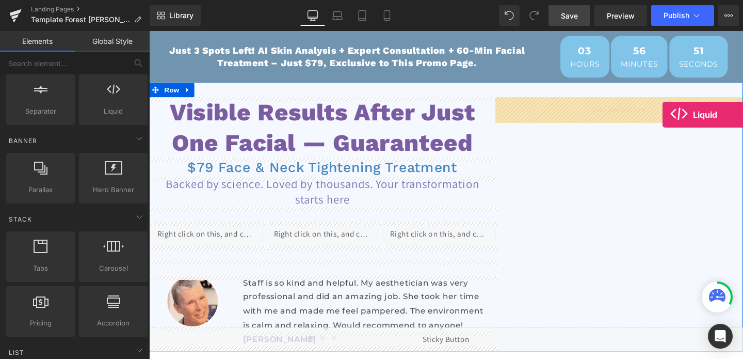
drag, startPoint x: 251, startPoint y: 125, endPoint x: 689, endPoint y: 119, distance: 437.5
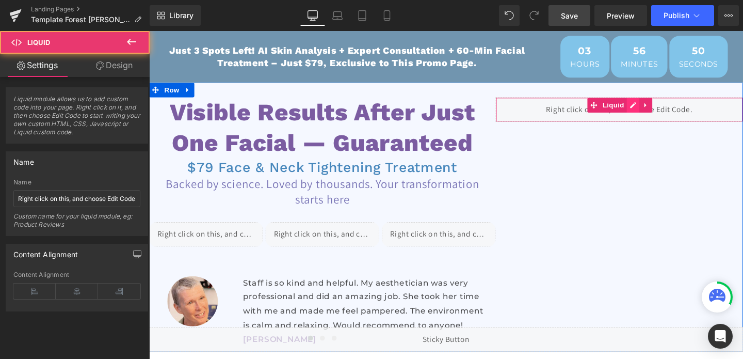
click at [656, 111] on div "Liquid" at bounding box center [643, 114] width 260 height 26
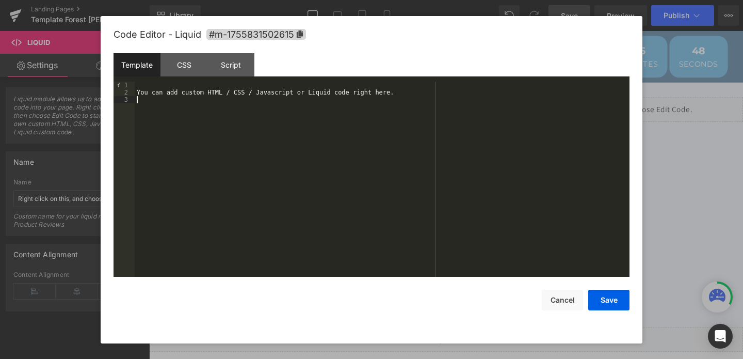
click at [256, 98] on div "You can add custom HTML / CSS / Javascript or Liquid code right here." at bounding box center [382, 186] width 495 height 209
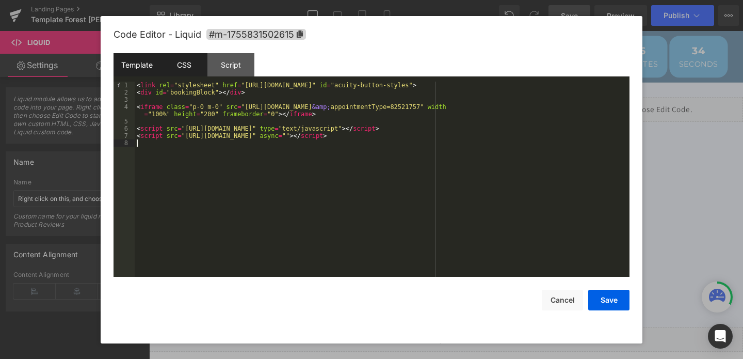
click at [186, 70] on div "CSS" at bounding box center [183, 64] width 47 height 23
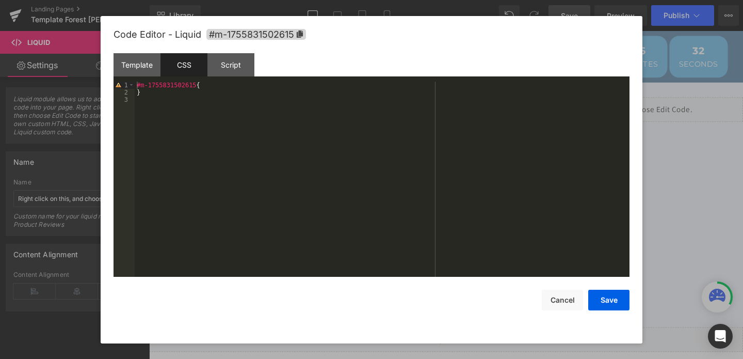
click at [206, 86] on div "#m-1755831502615 { }" at bounding box center [382, 186] width 495 height 209
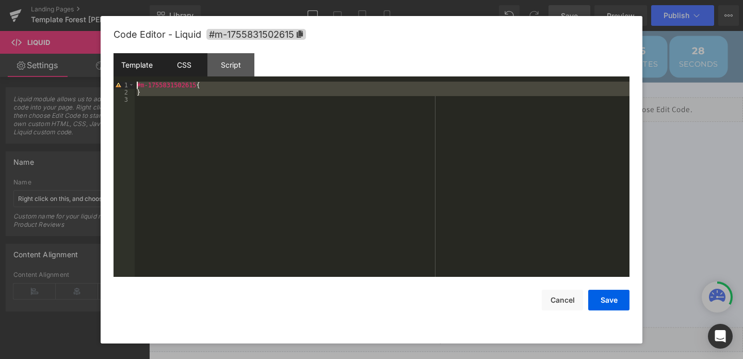
drag, startPoint x: 196, startPoint y: 111, endPoint x: 140, endPoint y: 72, distance: 68.5
click at [140, 72] on div "Template CSS Script Data 1 2 3 4 5 6 7 8 < link rel = "stylesheet" href = "http…" at bounding box center [371, 164] width 516 height 223
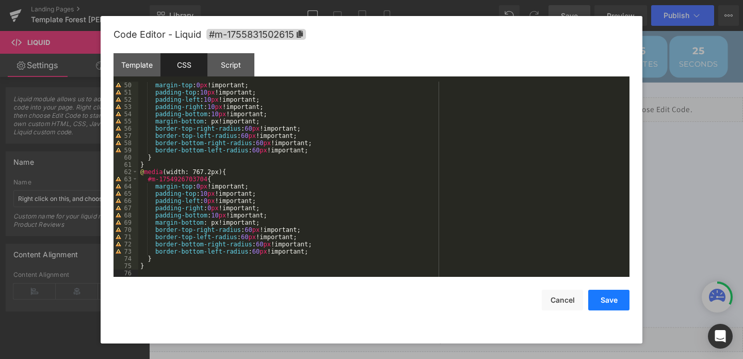
click at [605, 302] on button "Save" at bounding box center [608, 299] width 41 height 21
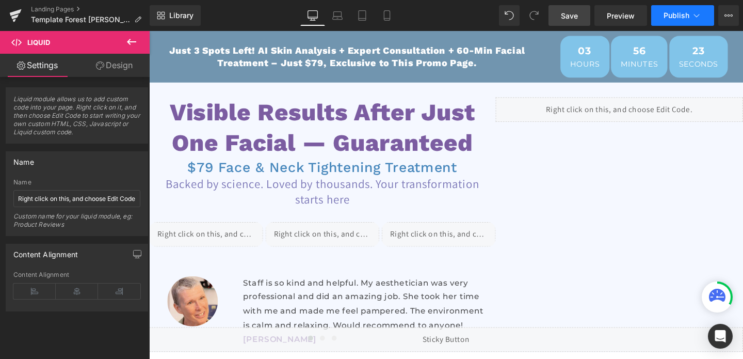
click at [670, 12] on span "Publish" at bounding box center [676, 15] width 26 height 8
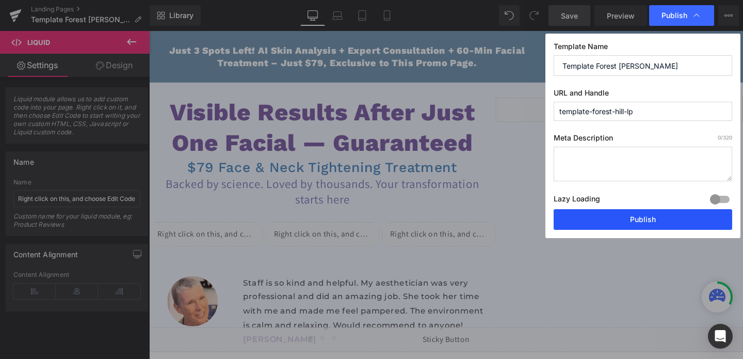
click at [607, 215] on button "Publish" at bounding box center [643, 219] width 178 height 21
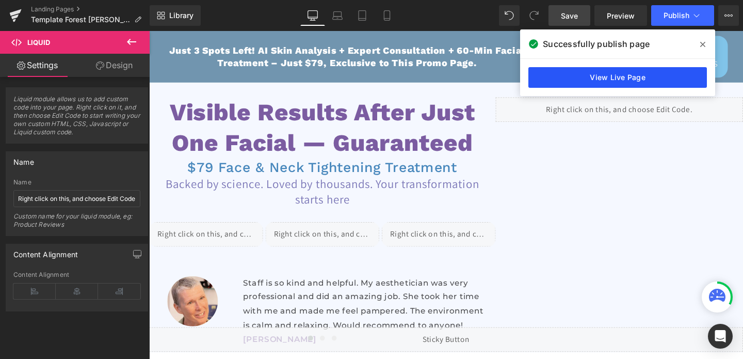
click at [601, 79] on link "View Live Page" at bounding box center [617, 77] width 178 height 21
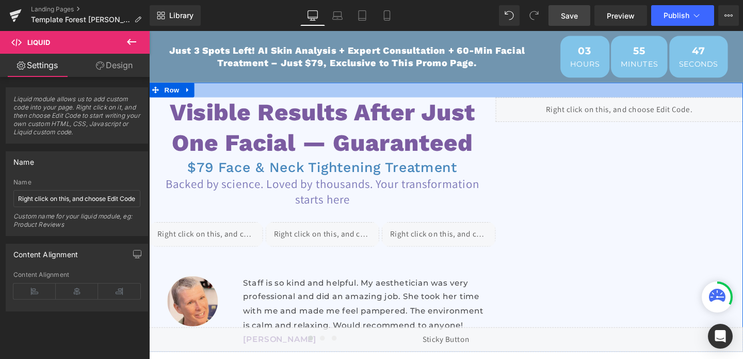
click at [377, 97] on div at bounding box center [461, 92] width 624 height 15
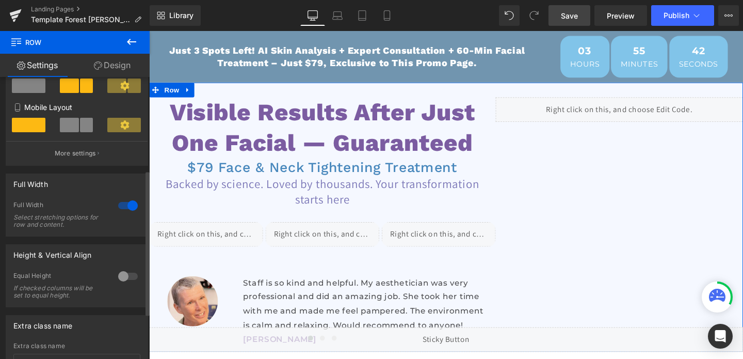
scroll to position [187, 0]
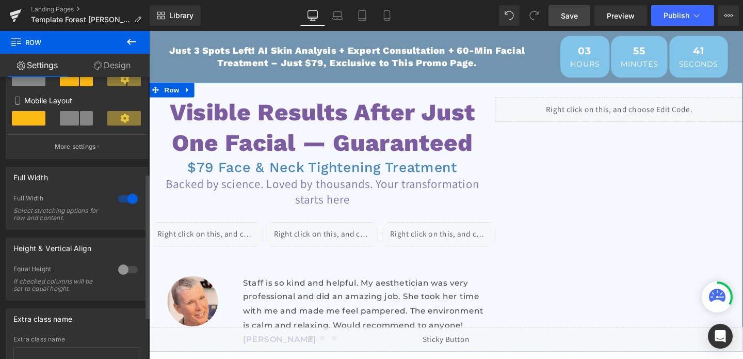
click at [122, 273] on div at bounding box center [128, 269] width 25 height 17
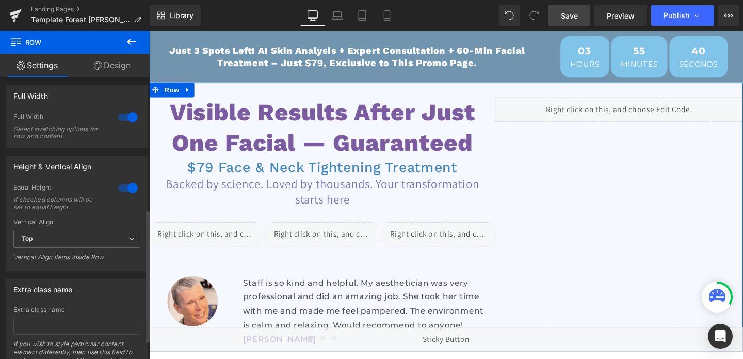
scroll to position [283, 0]
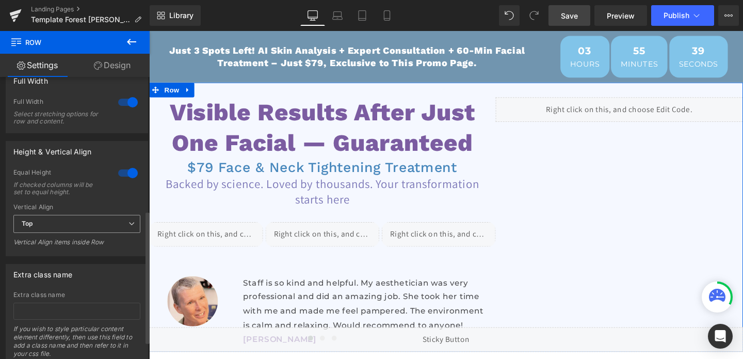
click at [105, 226] on span "Top" at bounding box center [76, 224] width 127 height 18
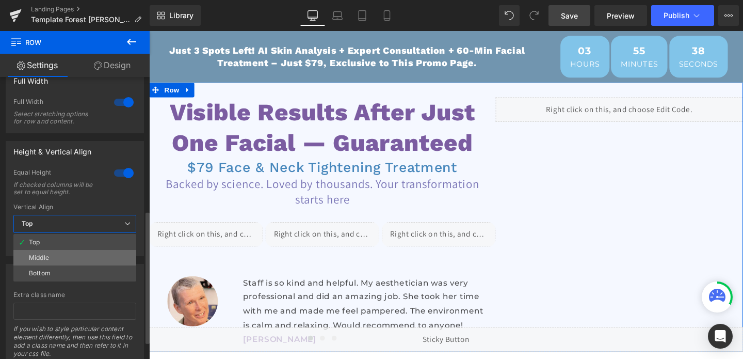
click at [85, 259] on li "Middle" at bounding box center [74, 257] width 123 height 15
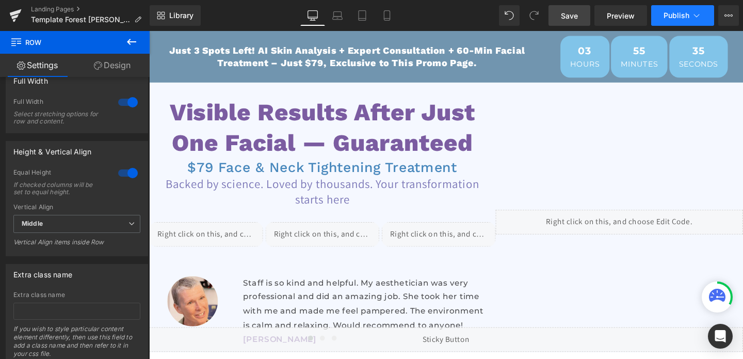
click at [665, 24] on button "Publish" at bounding box center [682, 15] width 63 height 21
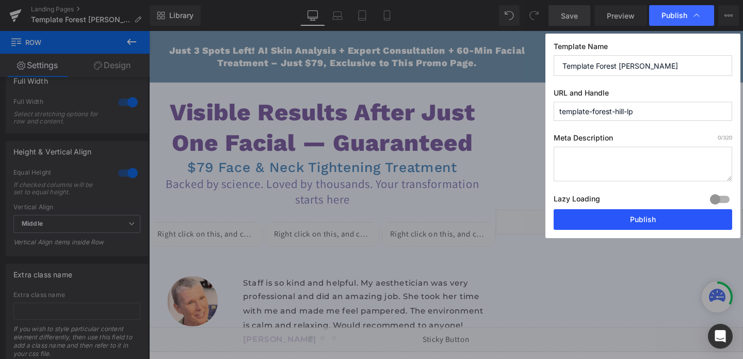
click at [628, 220] on button "Publish" at bounding box center [643, 219] width 178 height 21
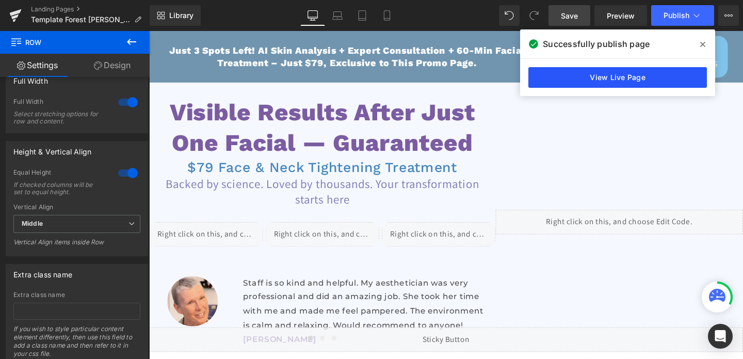
click at [631, 82] on link "View Live Page" at bounding box center [617, 77] width 178 height 21
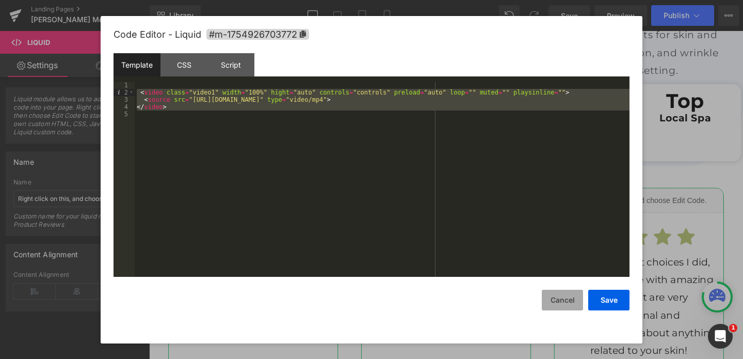
click at [564, 296] on button "Cancel" at bounding box center [562, 299] width 41 height 21
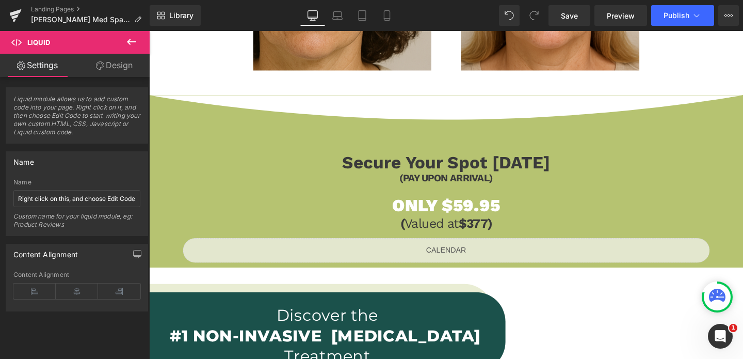
scroll to position [871, 0]
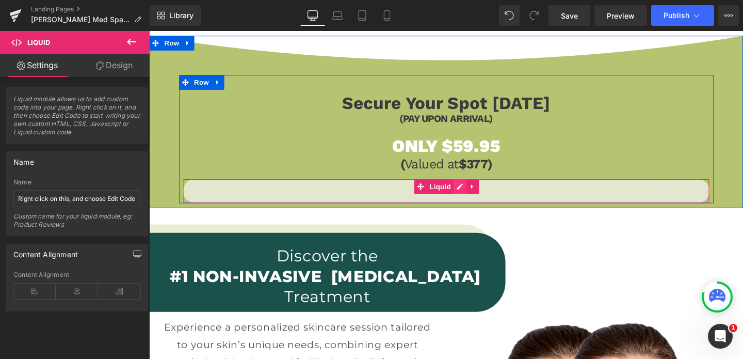
click at [475, 193] on div "Liquid" at bounding box center [462, 199] width 554 height 26
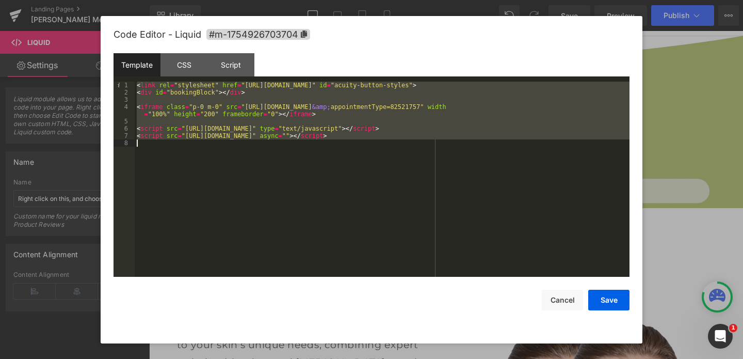
drag, startPoint x: 138, startPoint y: 86, endPoint x: 372, endPoint y: 200, distance: 260.2
click at [377, 202] on div "< link rel = "stylesheet" href = "[URL][DOMAIN_NAME]" id = "acuity-button-style…" at bounding box center [382, 186] width 495 height 209
click at [194, 60] on div "CSS" at bounding box center [183, 64] width 47 height 23
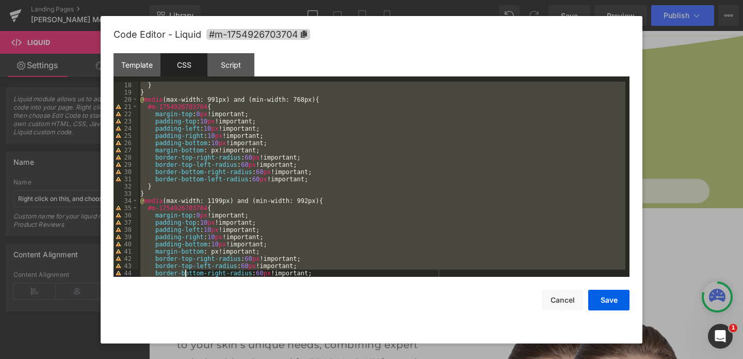
scroll to position [354, 0]
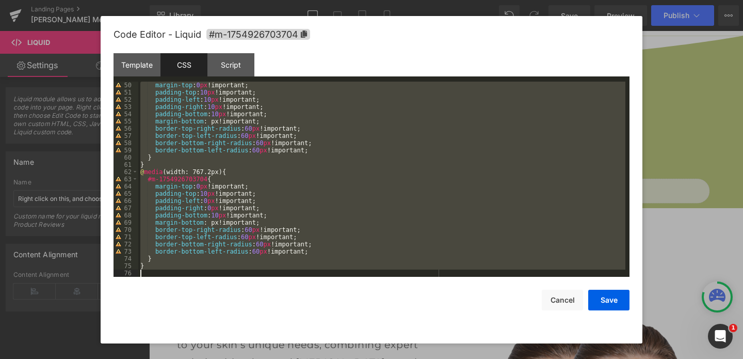
drag, startPoint x: 139, startPoint y: 84, endPoint x: 190, endPoint y: 350, distance: 271.5
click at [190, 350] on body "Accordion You are previewing how the will restyle your page. You can not edit E…" at bounding box center [371, 179] width 743 height 359
click at [559, 307] on button "Cancel" at bounding box center [562, 299] width 41 height 21
